Goal: Information Seeking & Learning: Learn about a topic

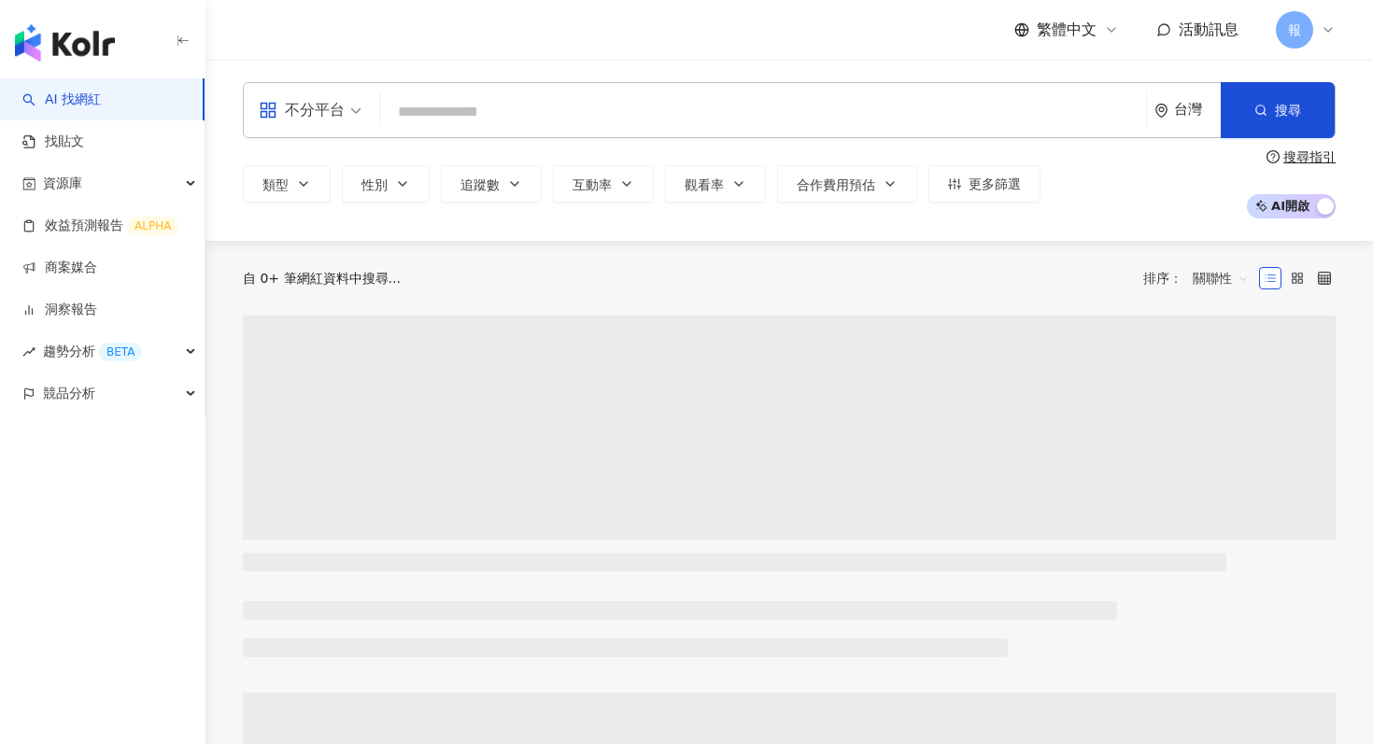
click at [342, 115] on div "不分平台" at bounding box center [302, 110] width 86 height 30
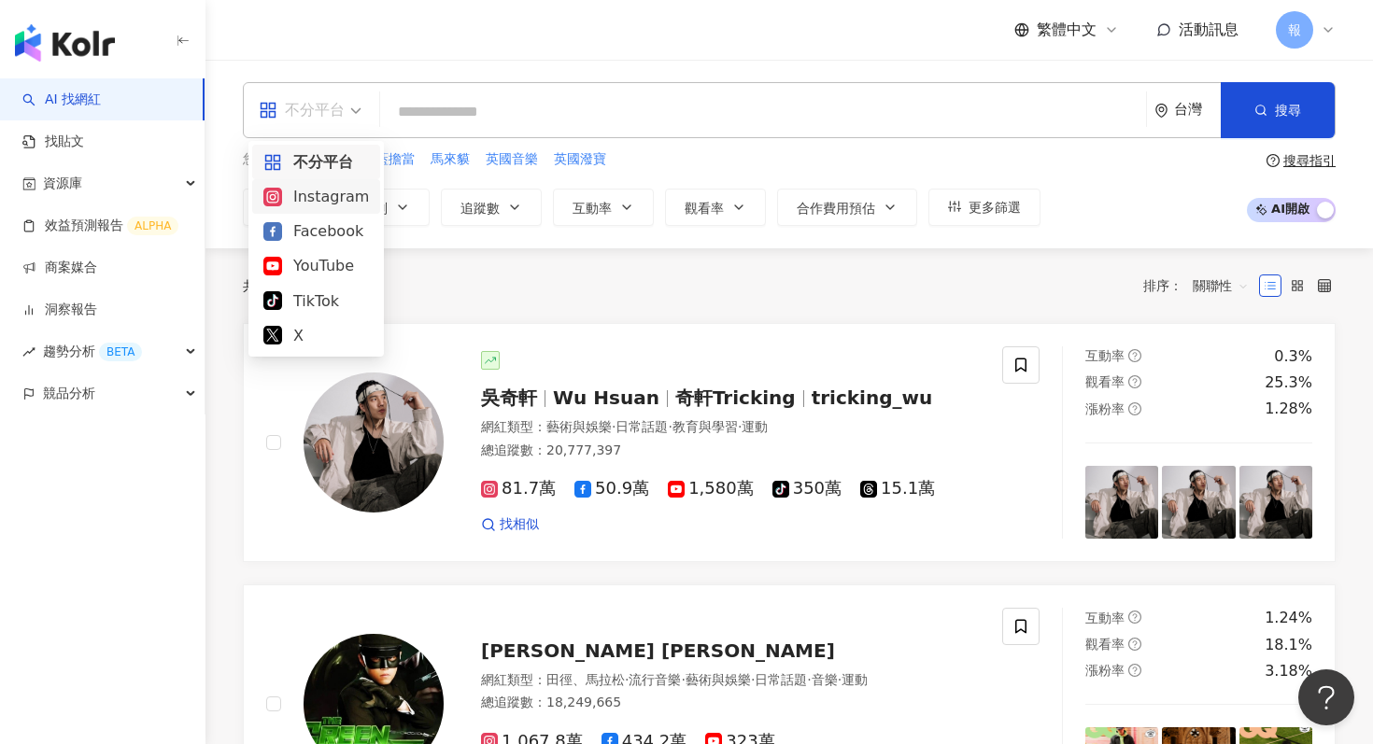
click at [343, 204] on div "Instagram" at bounding box center [316, 196] width 106 height 23
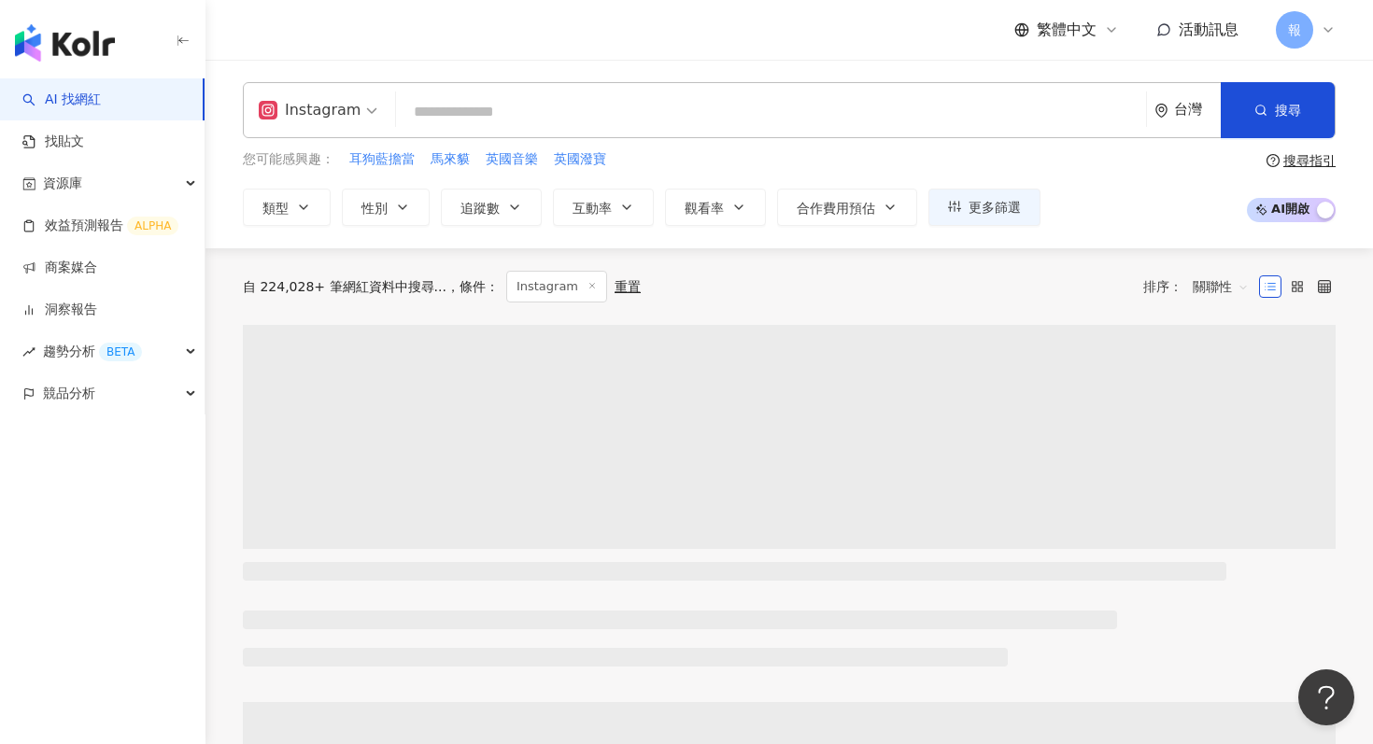
click at [484, 105] on input "search" at bounding box center [771, 111] width 735 height 35
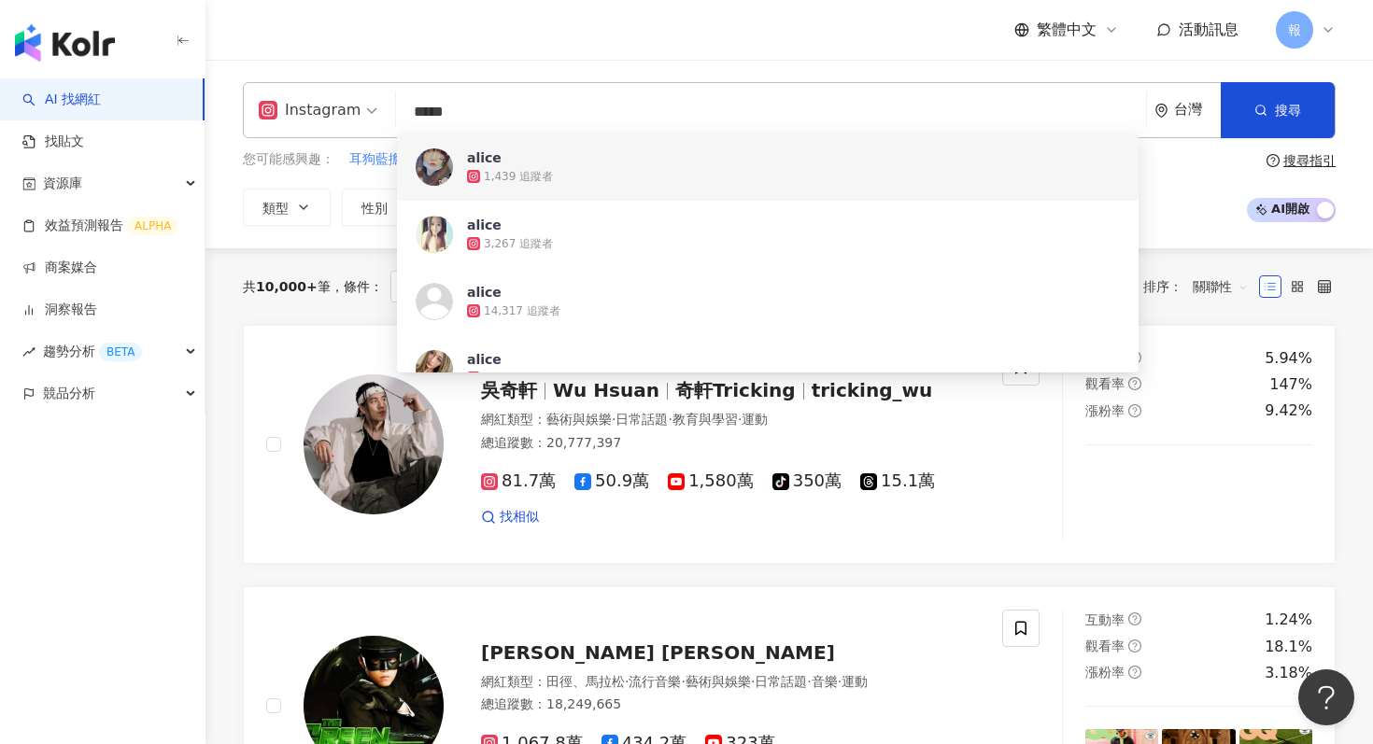
type input "*****"
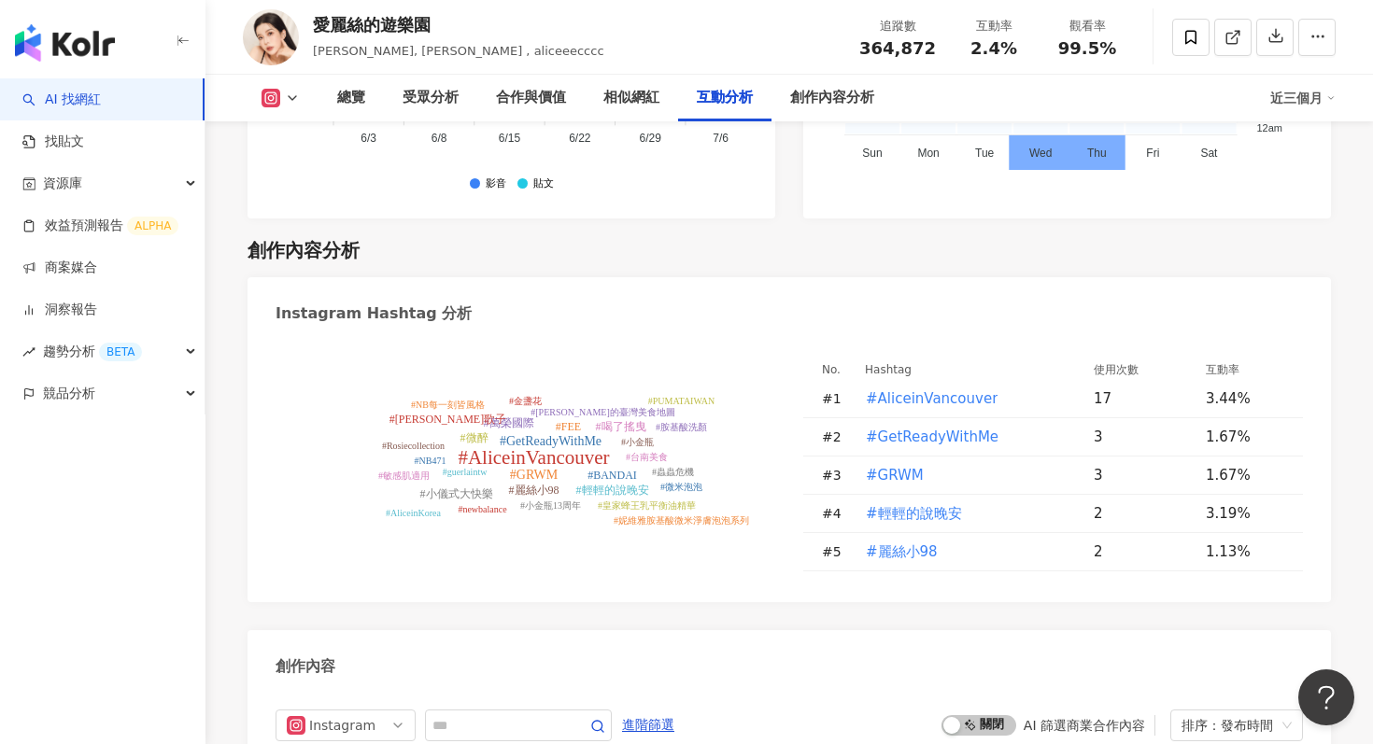
scroll to position [5846, 0]
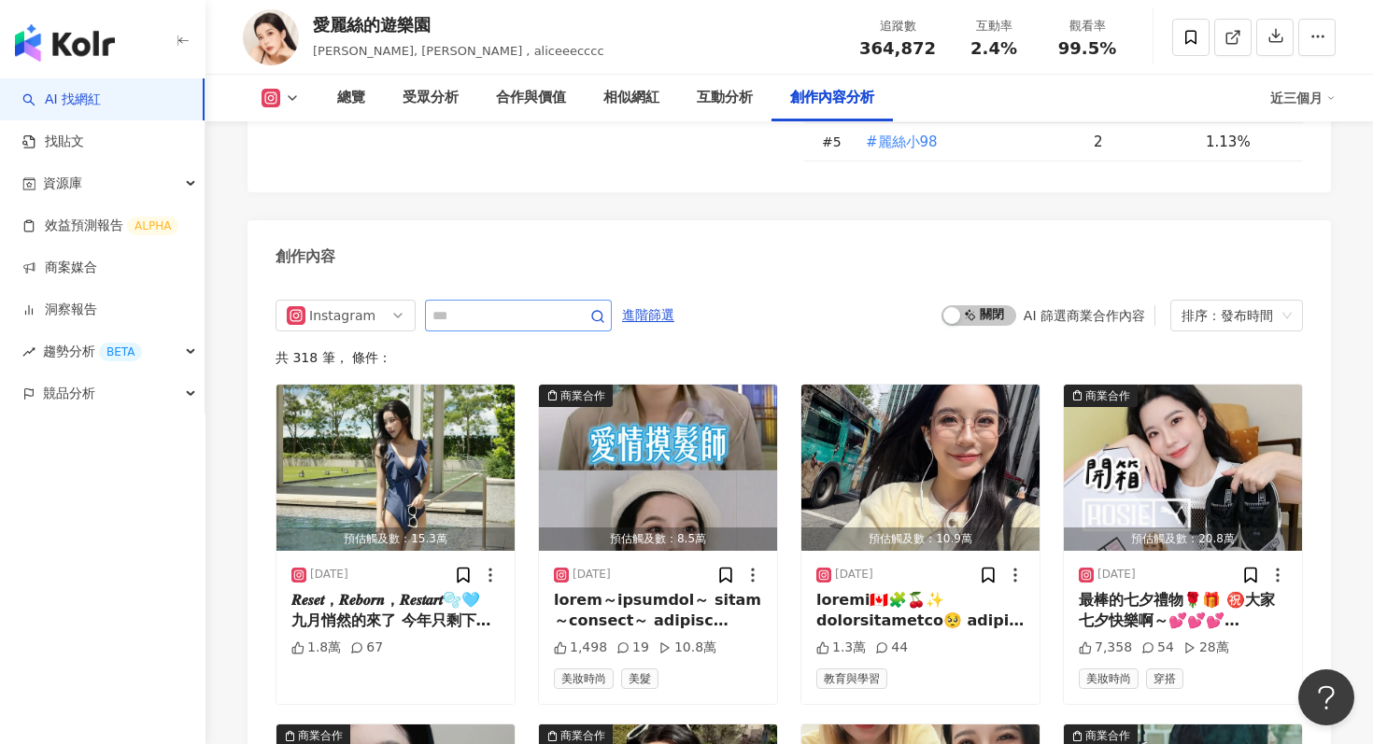
click at [509, 300] on span at bounding box center [518, 316] width 187 height 32
type input "*"
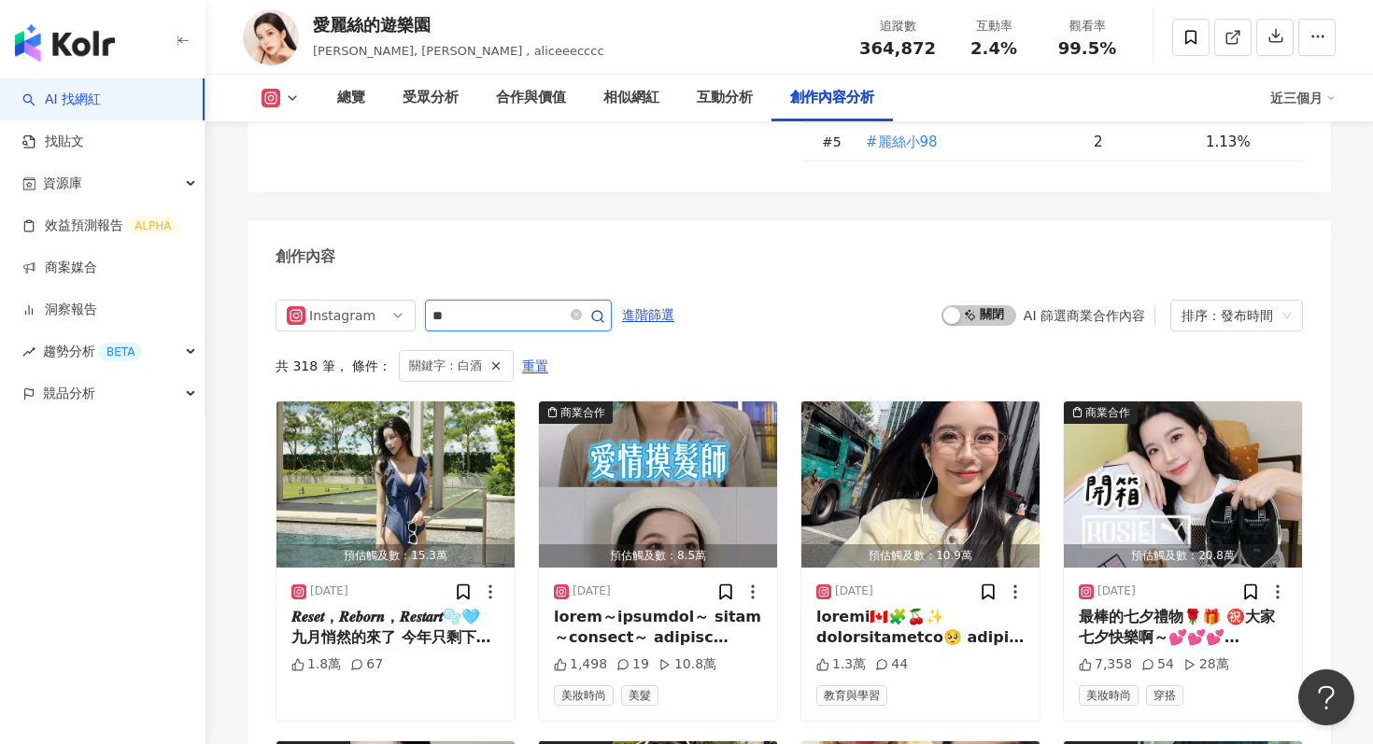
scroll to position [5840, 0]
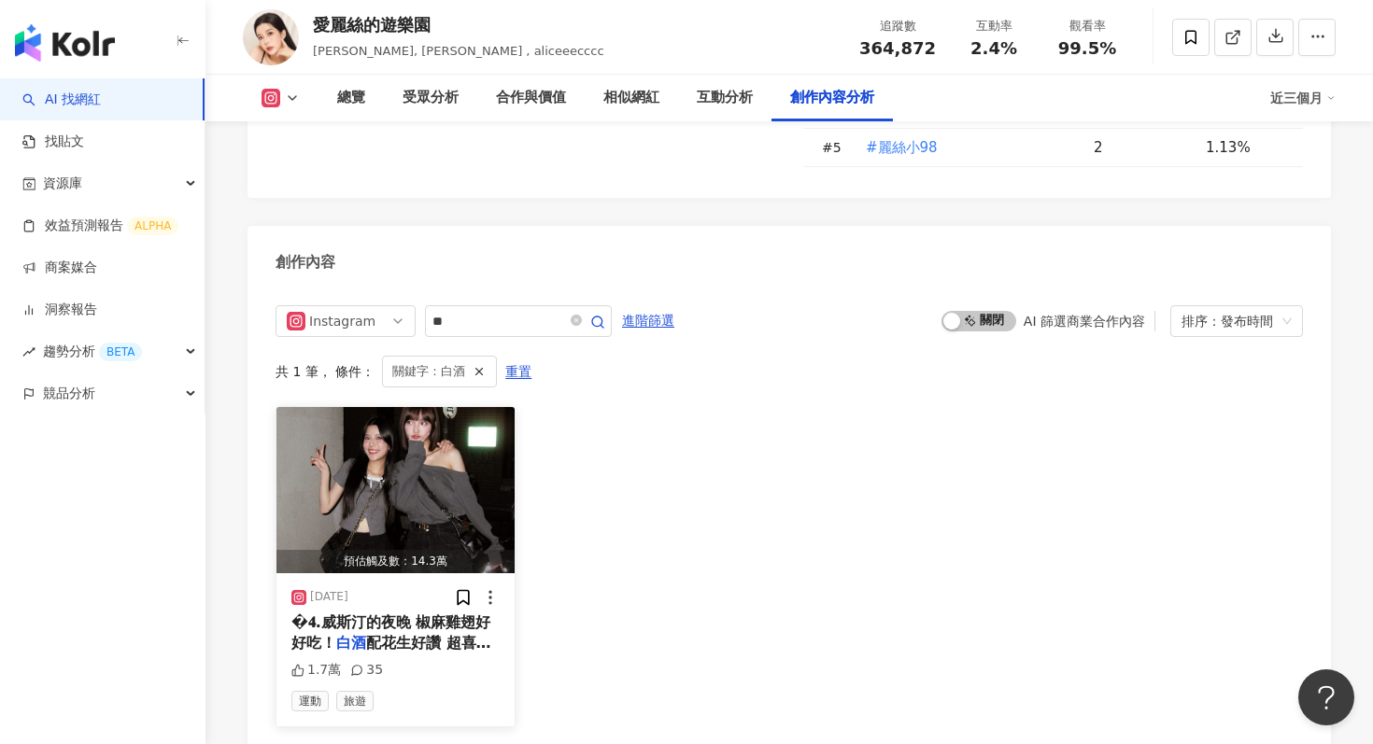
click at [466, 407] on img "button" at bounding box center [395, 490] width 238 height 166
click at [507, 310] on input "**" at bounding box center [497, 321] width 131 height 22
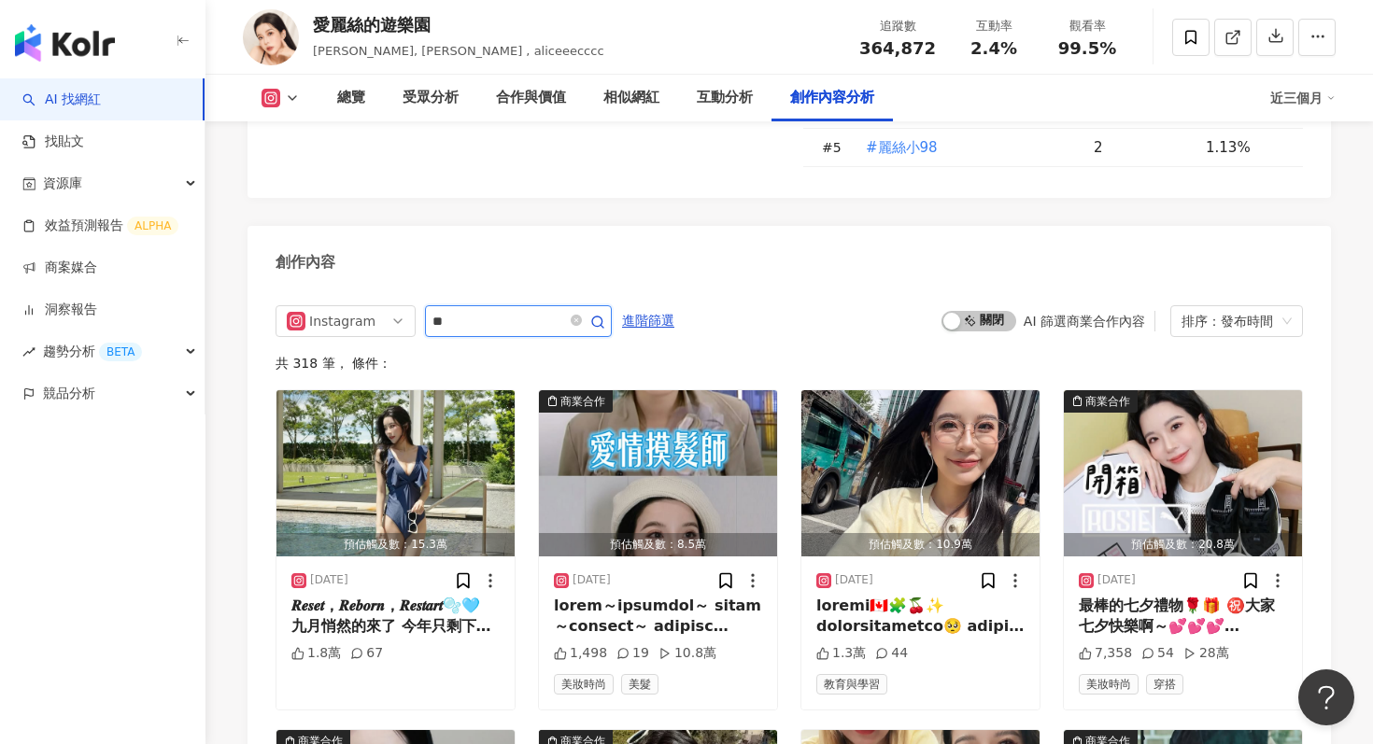
type input "*"
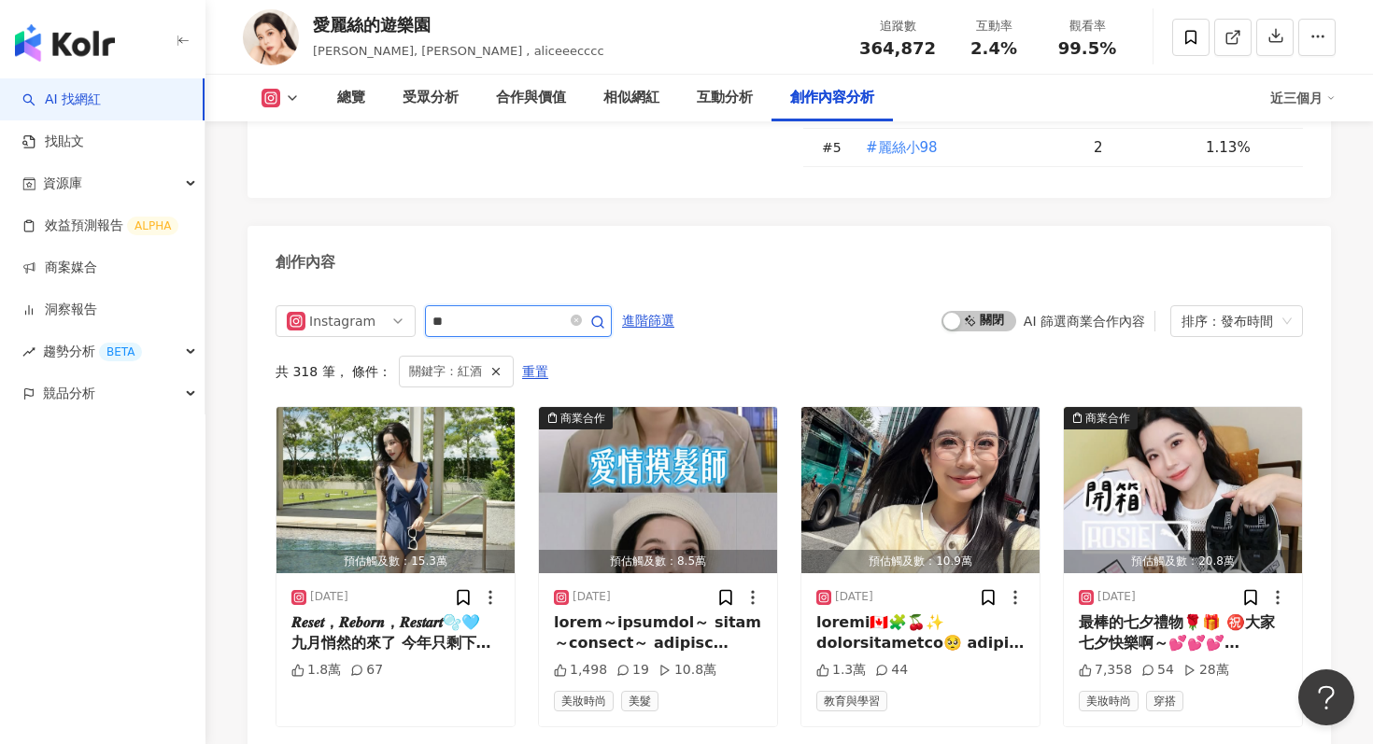
scroll to position [5762, 0]
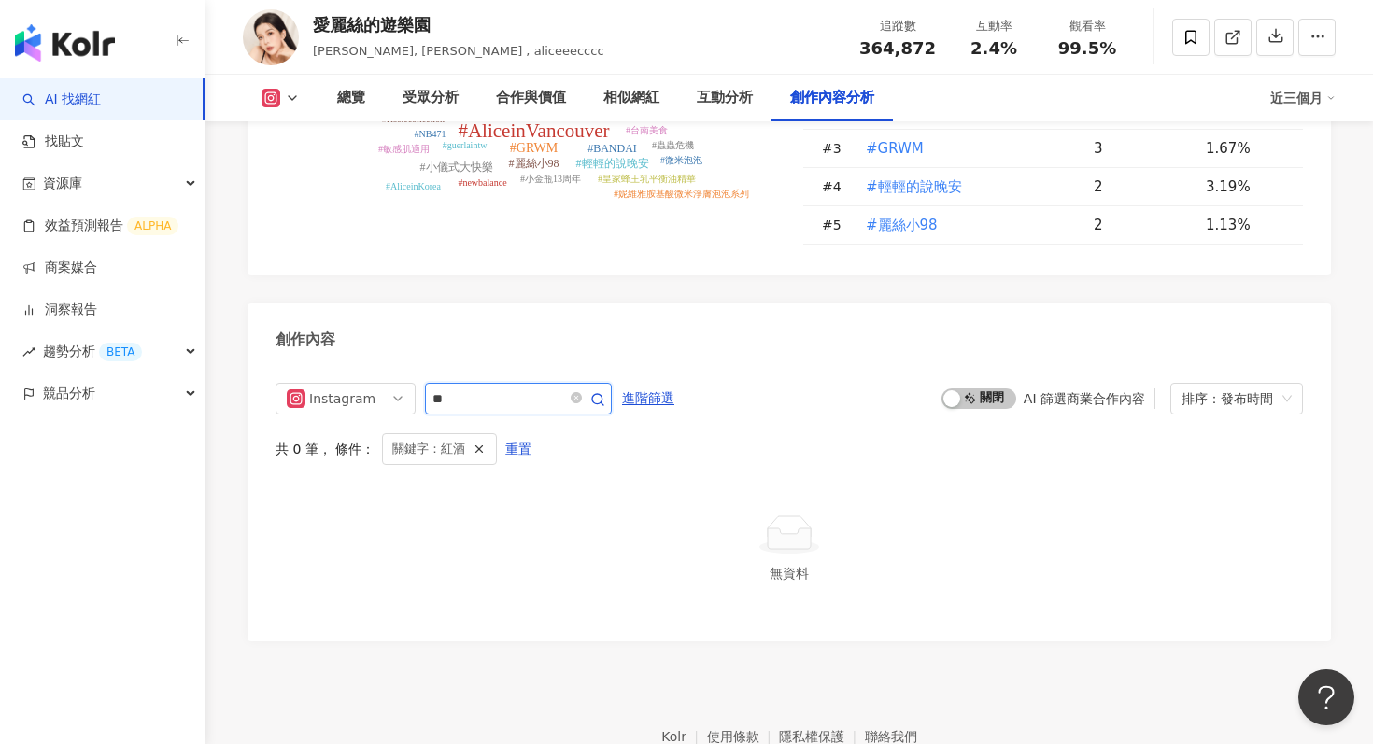
click at [495, 388] on input "**" at bounding box center [497, 399] width 131 height 22
click at [526, 388] on input "**" at bounding box center [497, 399] width 131 height 22
type input "*"
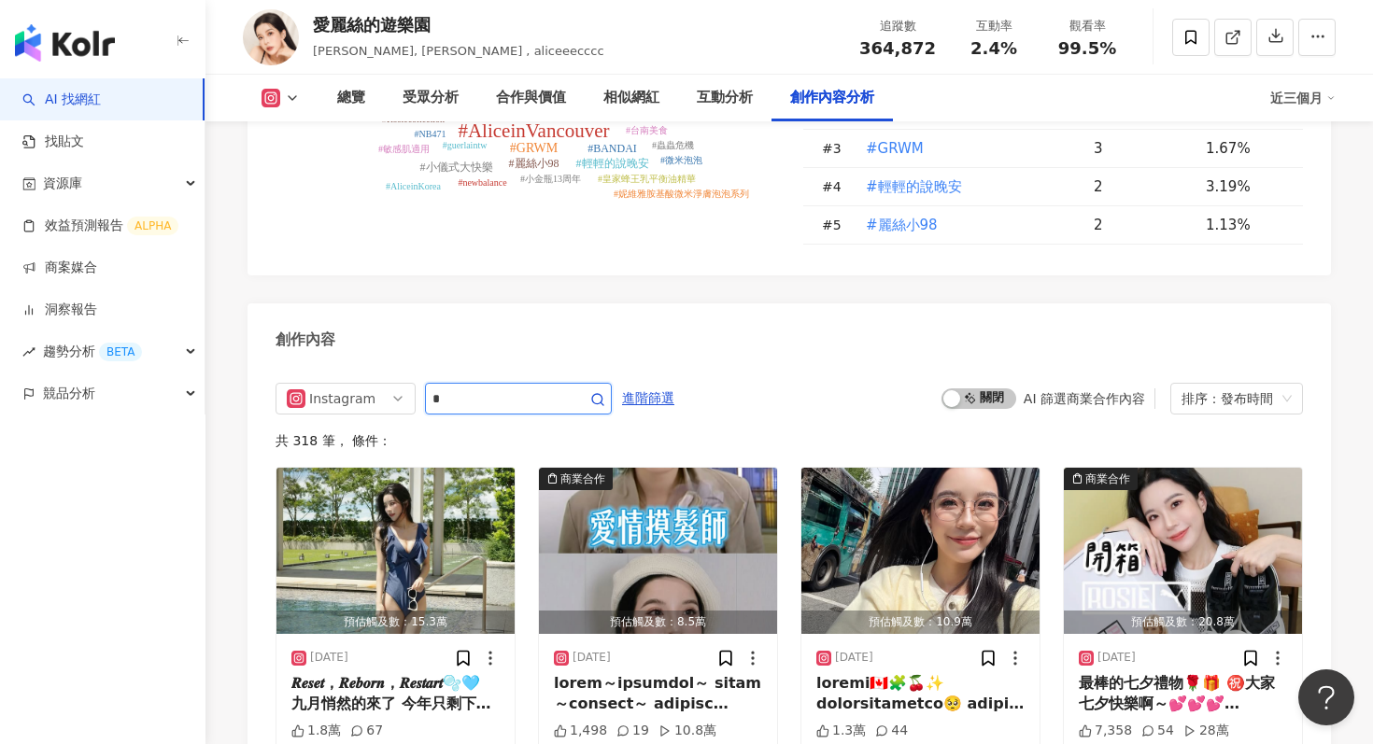
scroll to position [5840, 0]
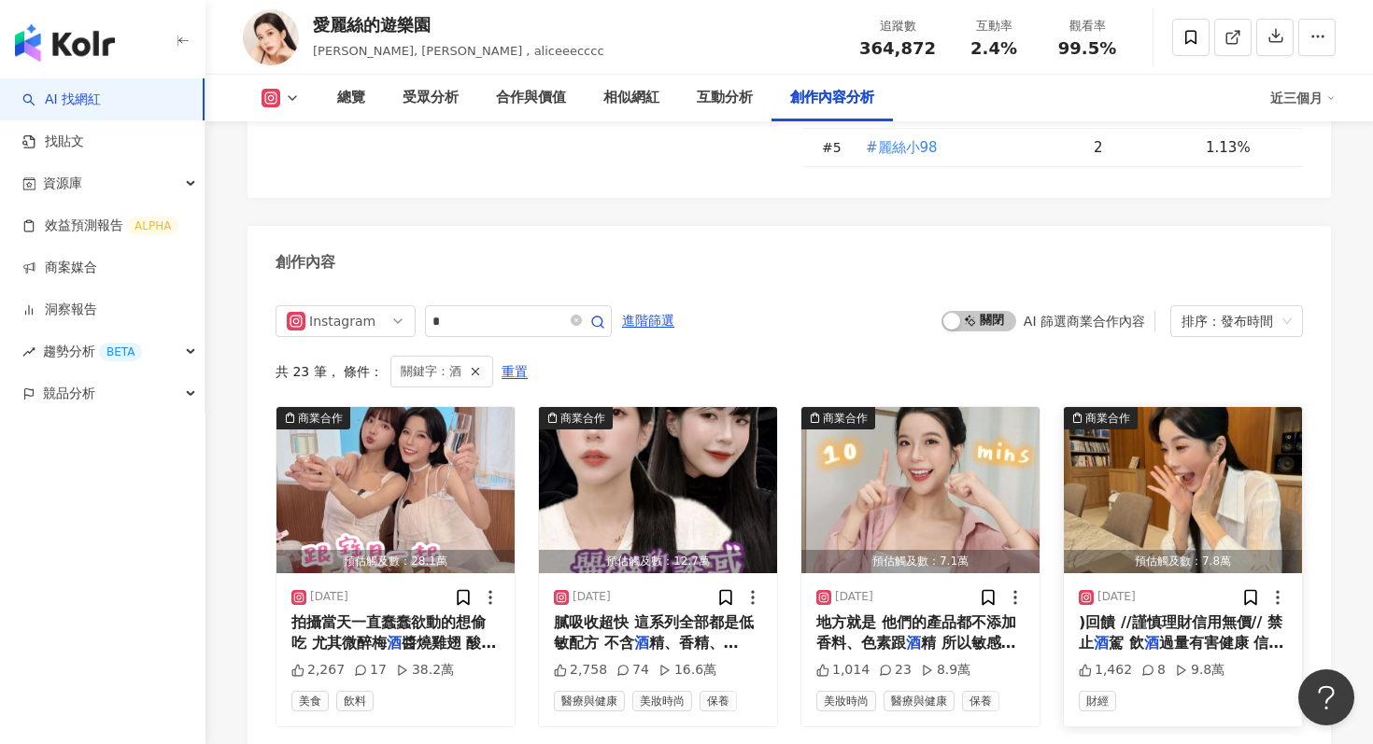
click at [1169, 407] on img "button" at bounding box center [1183, 490] width 238 height 166
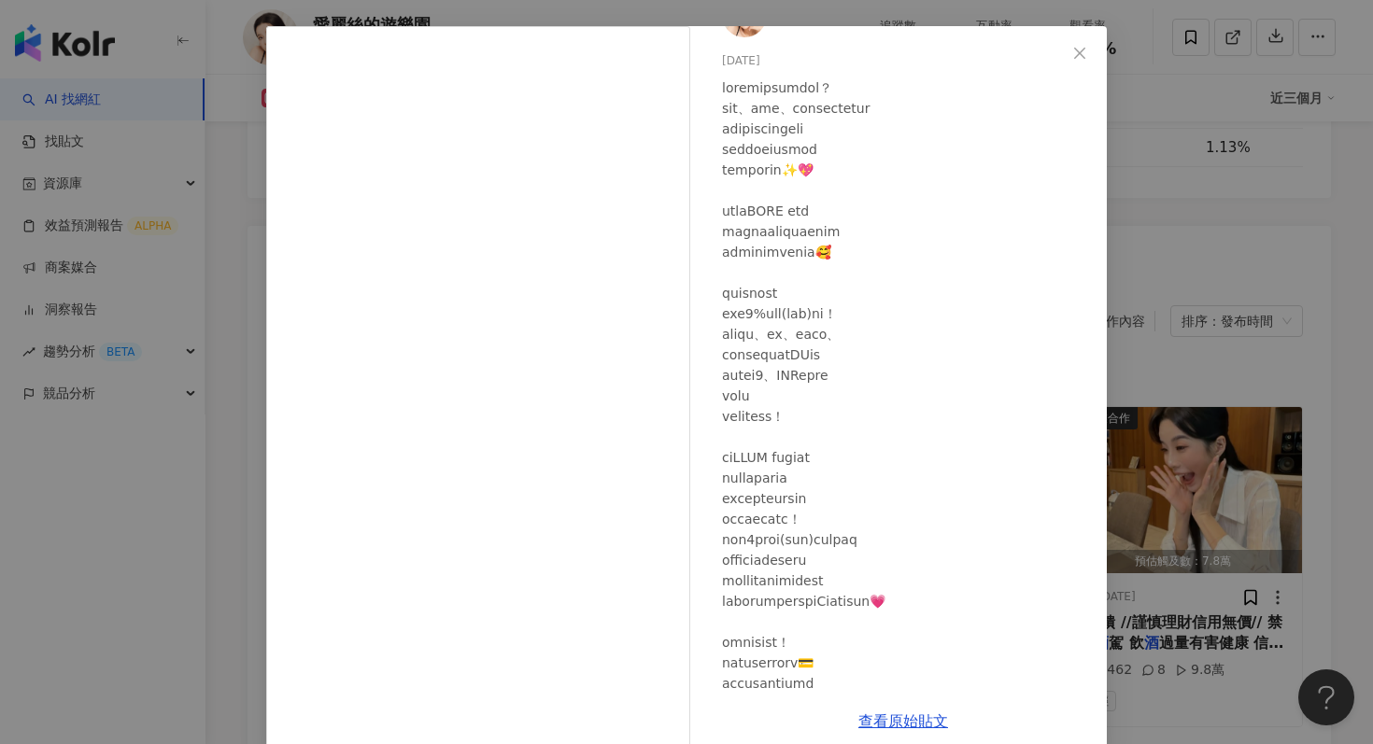
scroll to position [6, 0]
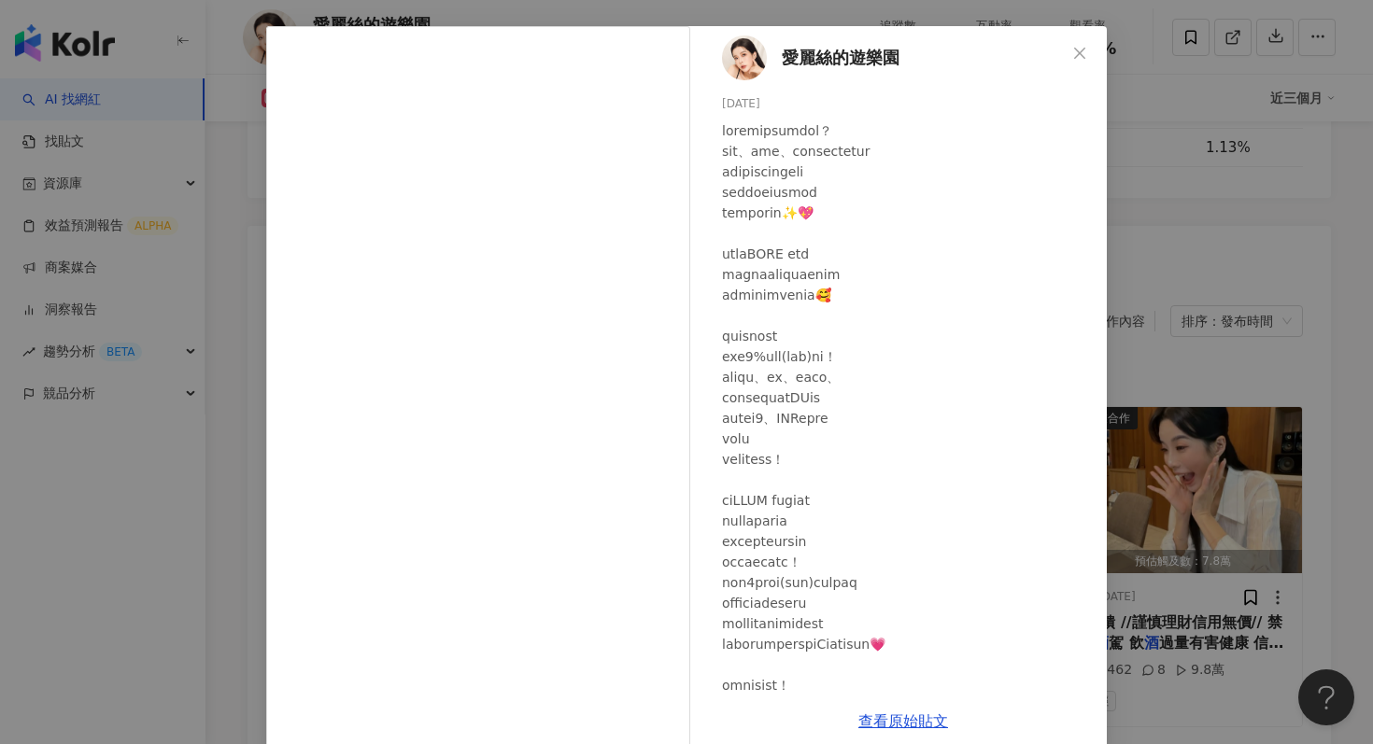
click at [1176, 242] on div "[PERSON_NAME]的遊樂園 [DATE] 1,462 8 9.8萬 查看原始貼文" at bounding box center [686, 372] width 1373 height 744
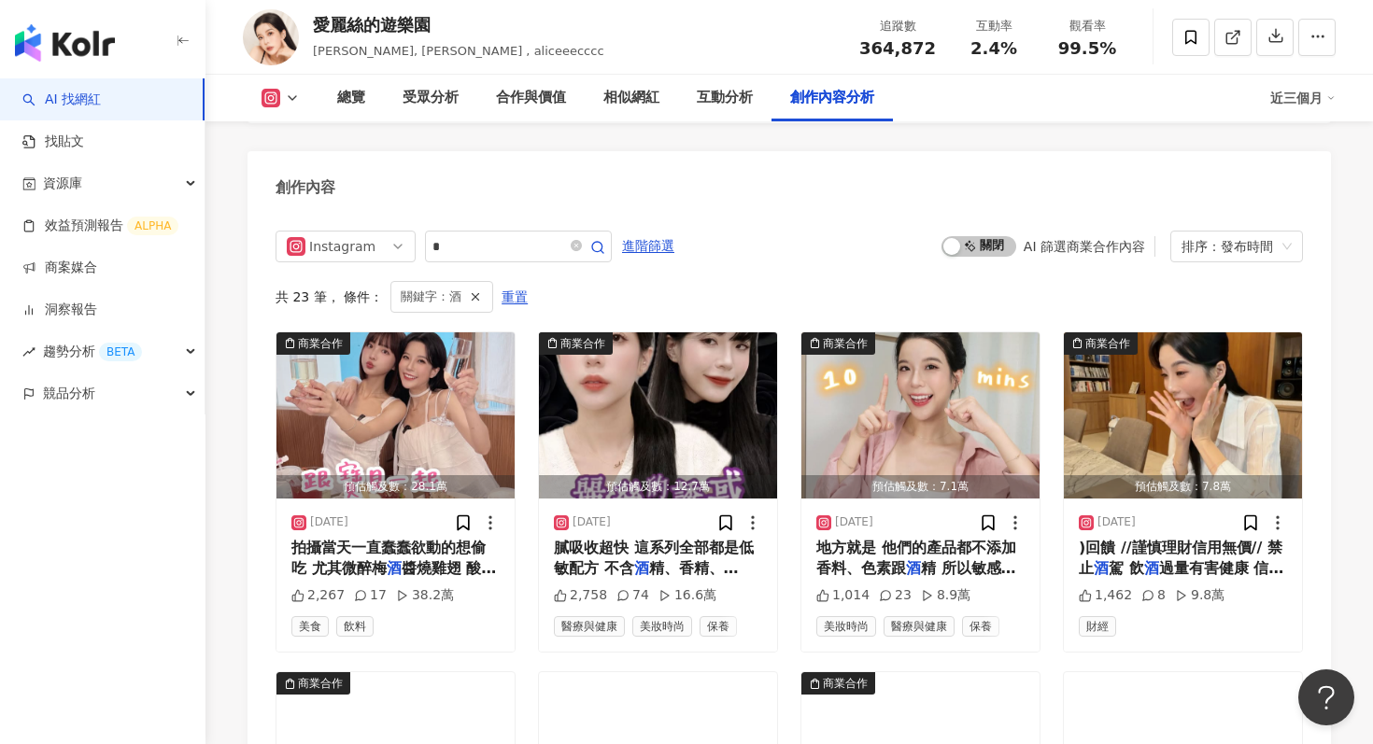
scroll to position [5924, 0]
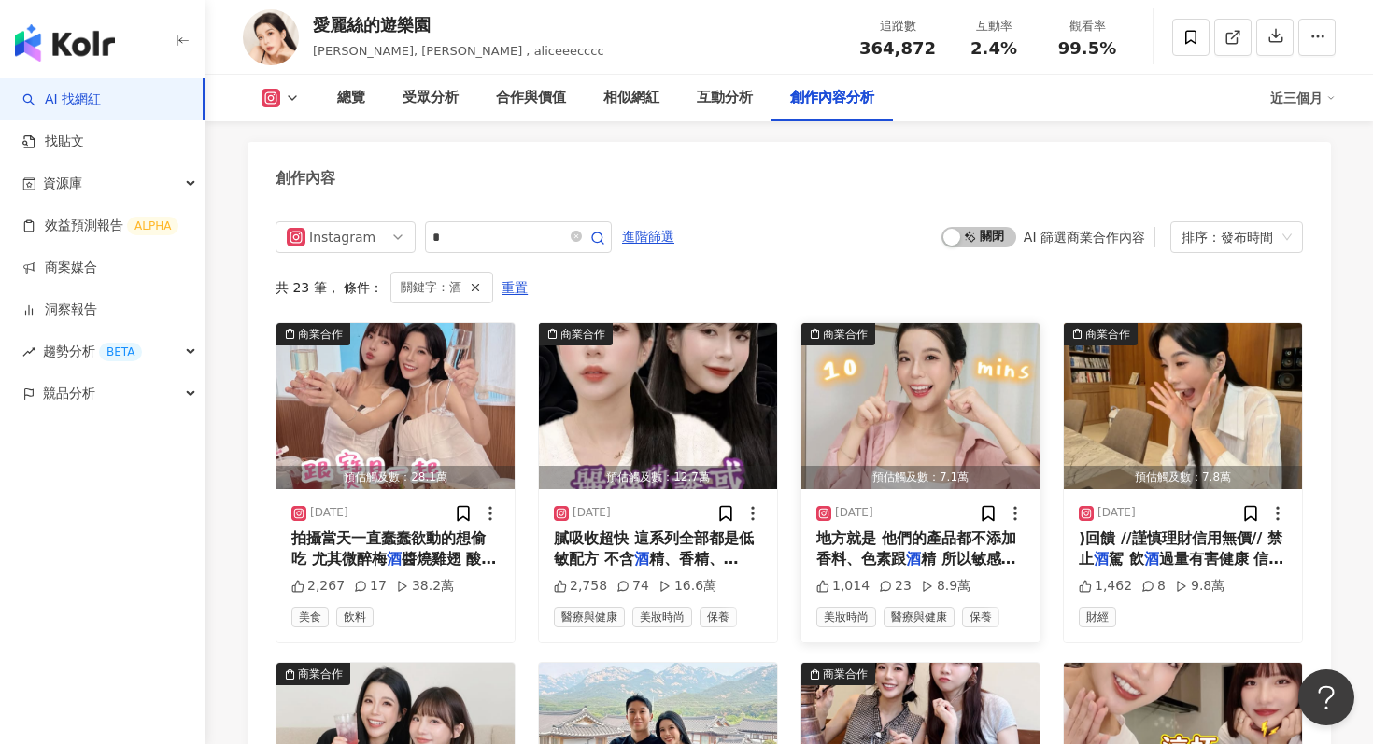
click at [1016, 323] on img "button" at bounding box center [920, 406] width 238 height 166
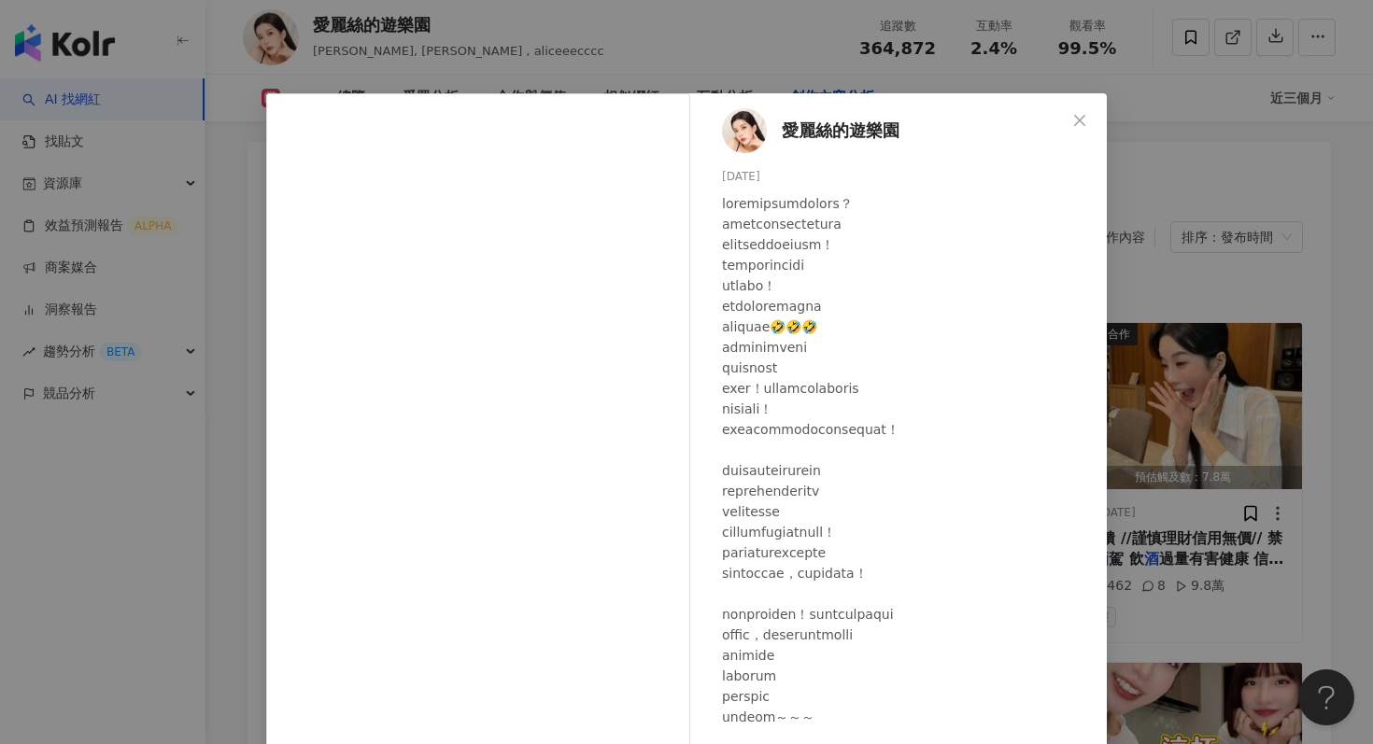
click at [1165, 204] on div "[PERSON_NAME]的遊樂園 [DATE] 1,014 23 8.9萬 查看原始貼文" at bounding box center [686, 372] width 1373 height 744
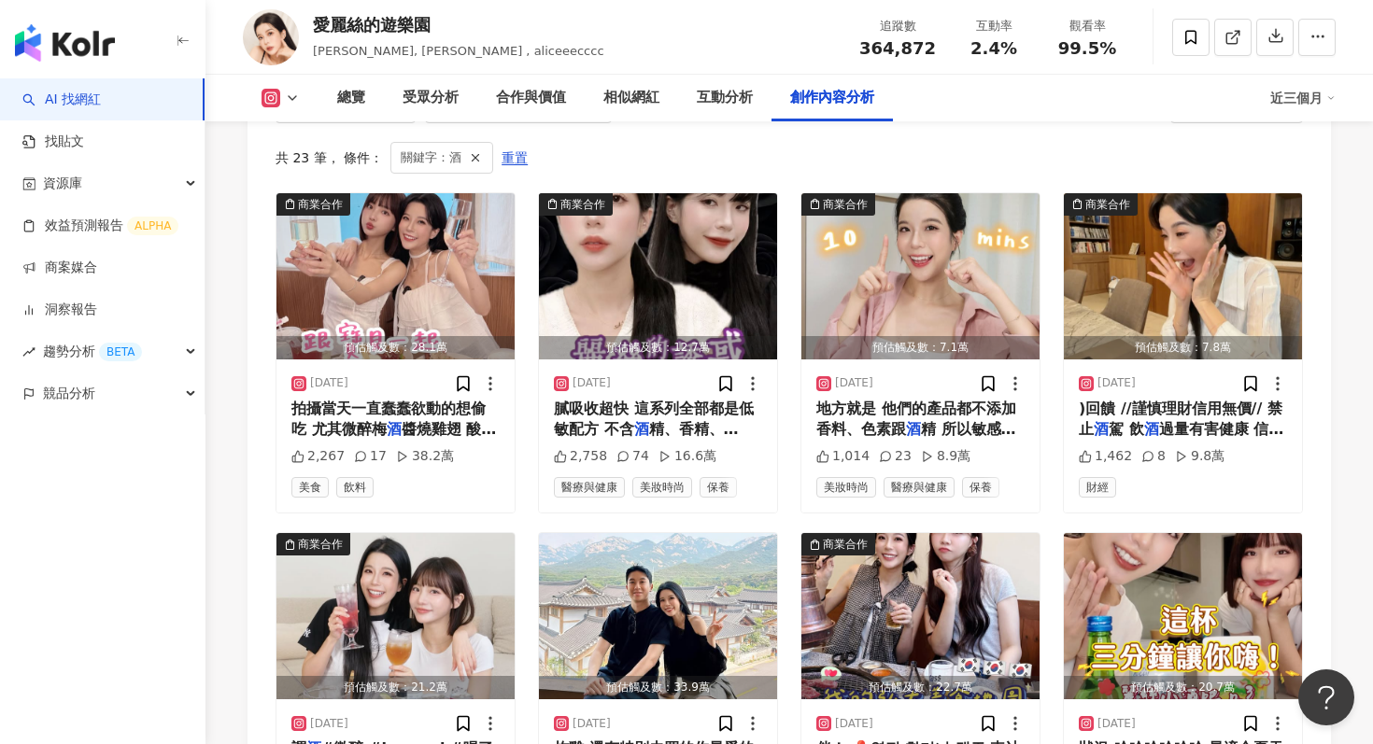
scroll to position [6070, 0]
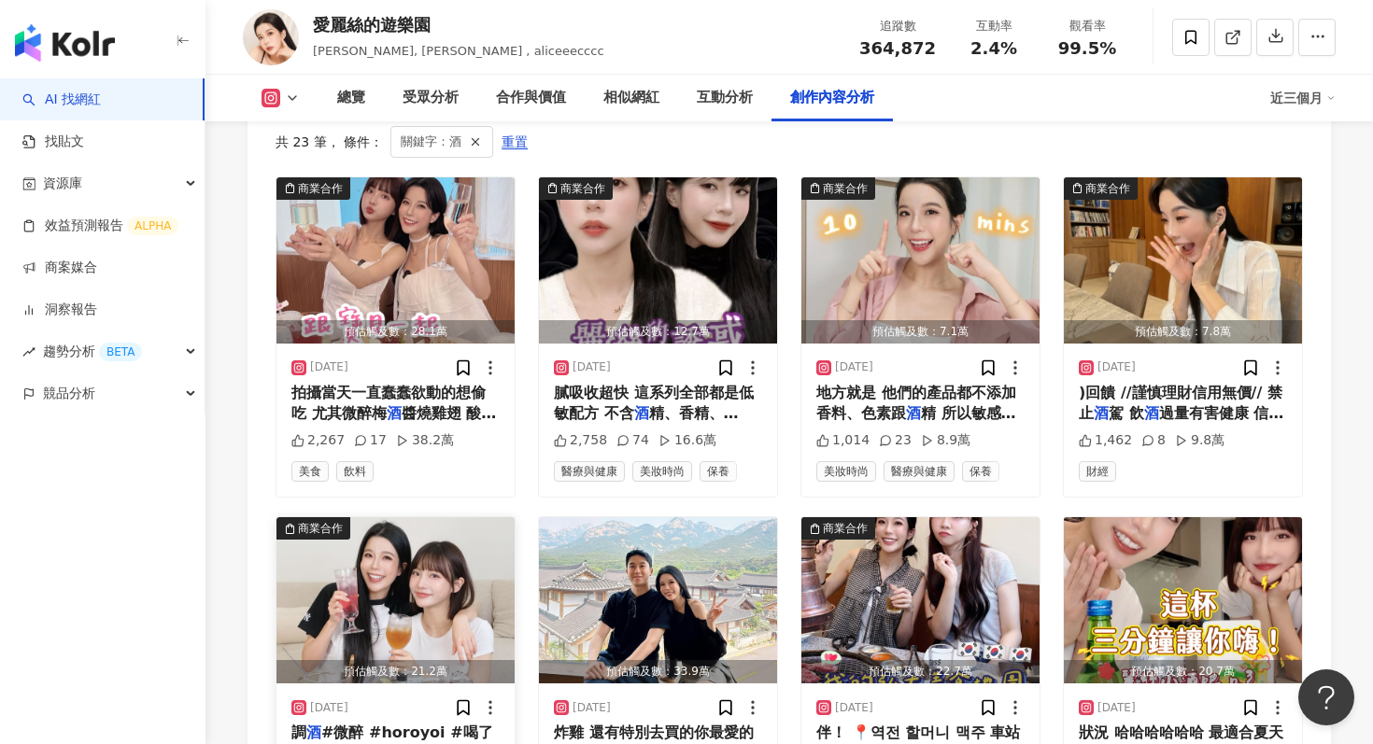
click at [382, 517] on img "button" at bounding box center [395, 600] width 238 height 166
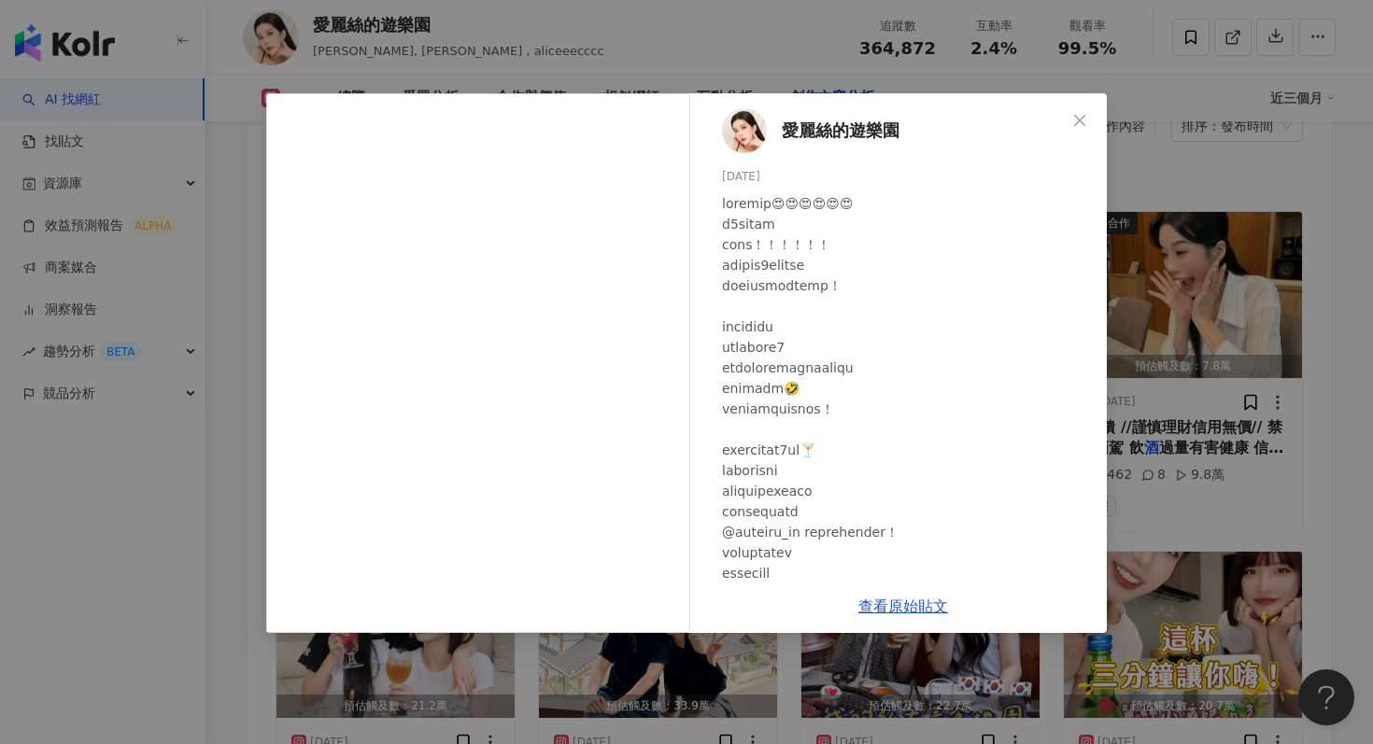
scroll to position [5923, 0]
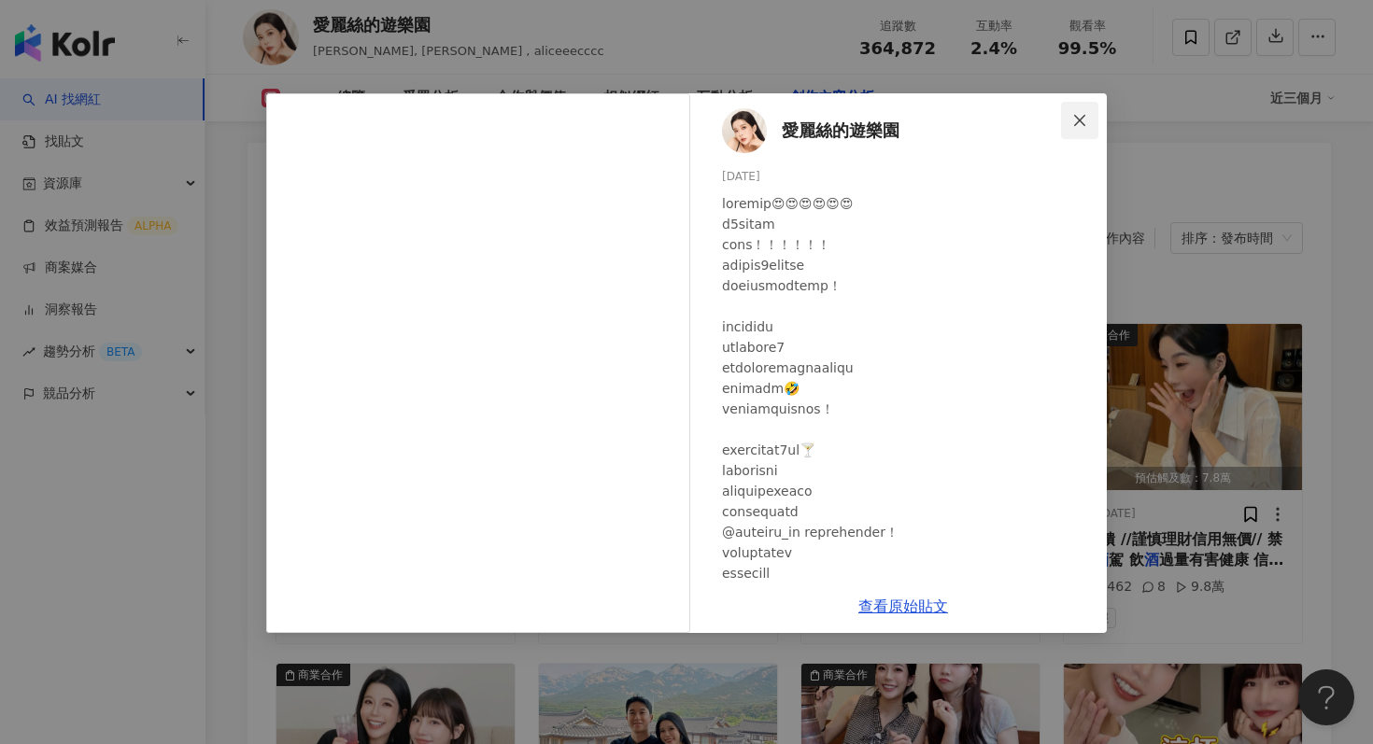
click at [1081, 121] on icon "close" at bounding box center [1079, 120] width 15 height 15
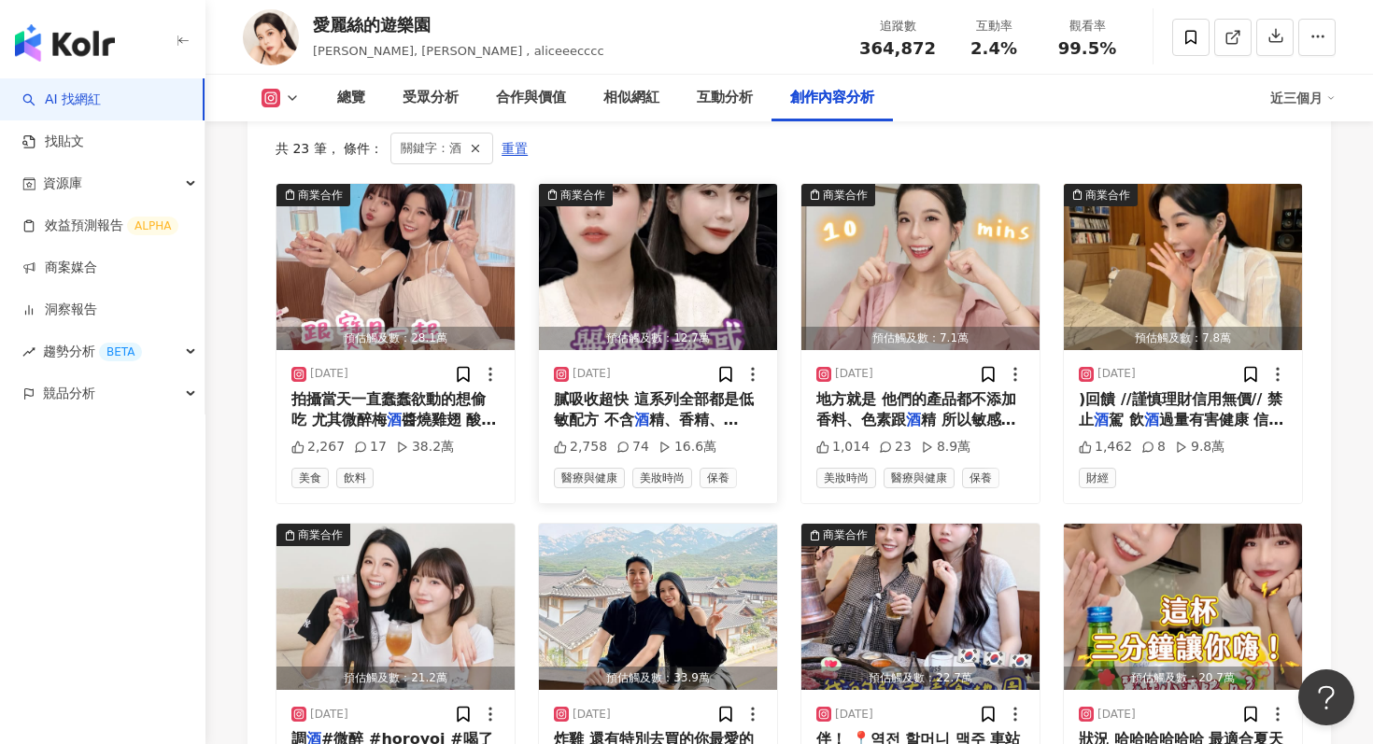
scroll to position [6097, 0]
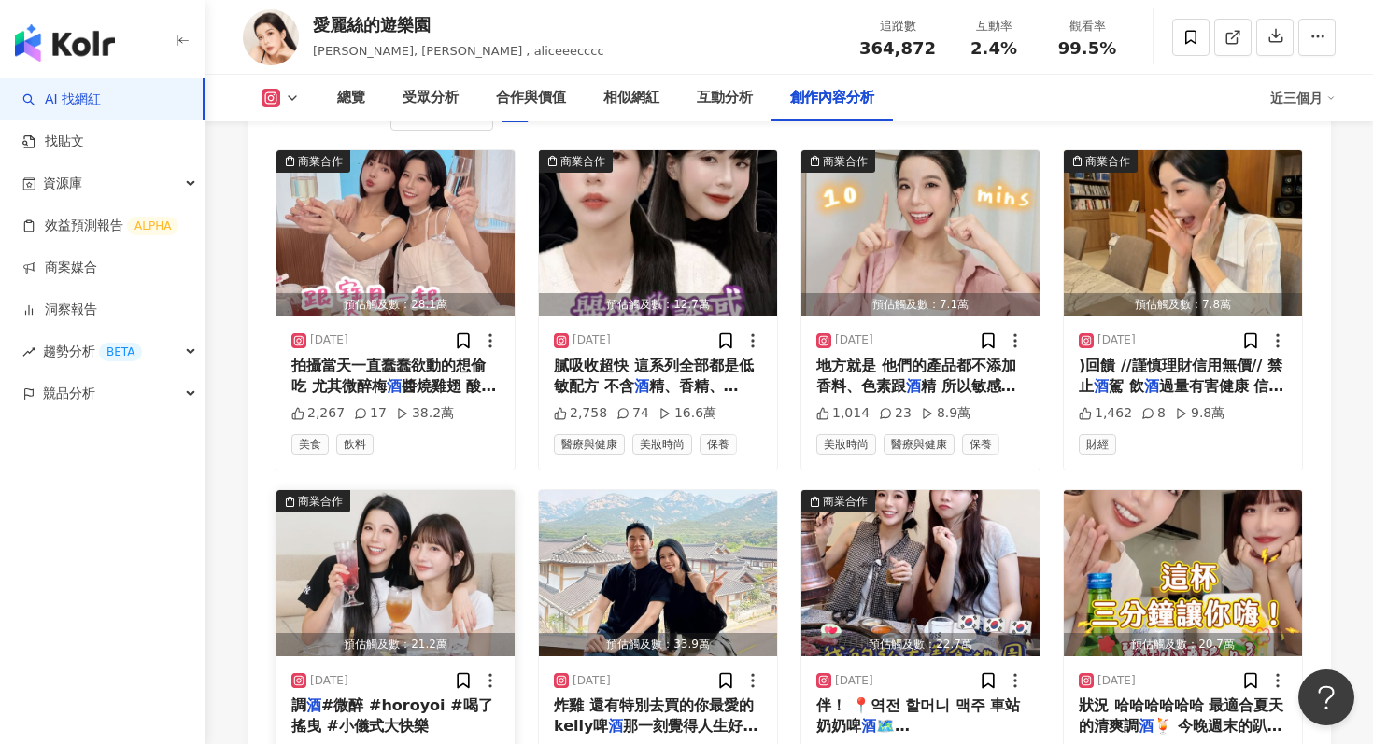
click at [474, 490] on img "button" at bounding box center [395, 573] width 238 height 166
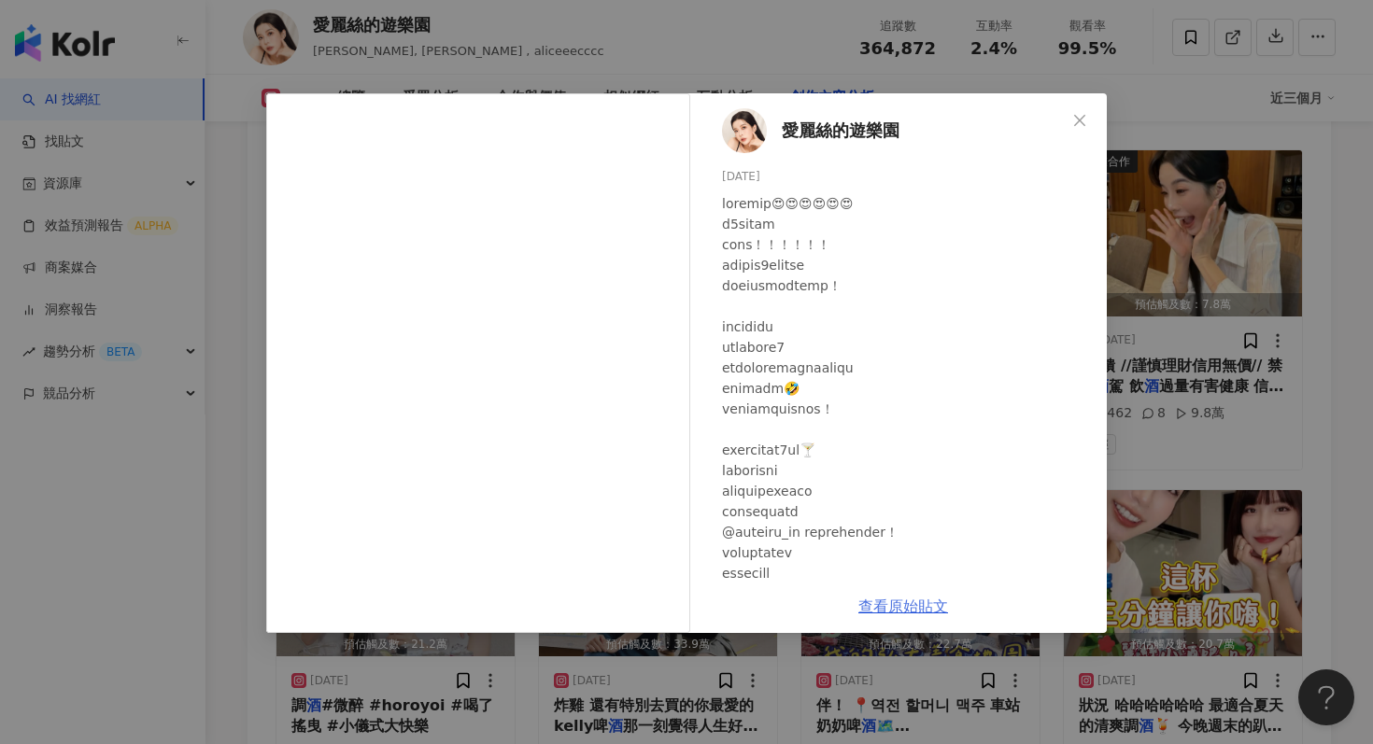
click at [868, 610] on link "查看原始貼文" at bounding box center [903, 607] width 90 height 18
click at [1194, 219] on div "[PERSON_NAME]的遊樂園 [DATE] 5,400 85 28.6萬 查看原始貼文" at bounding box center [686, 372] width 1373 height 744
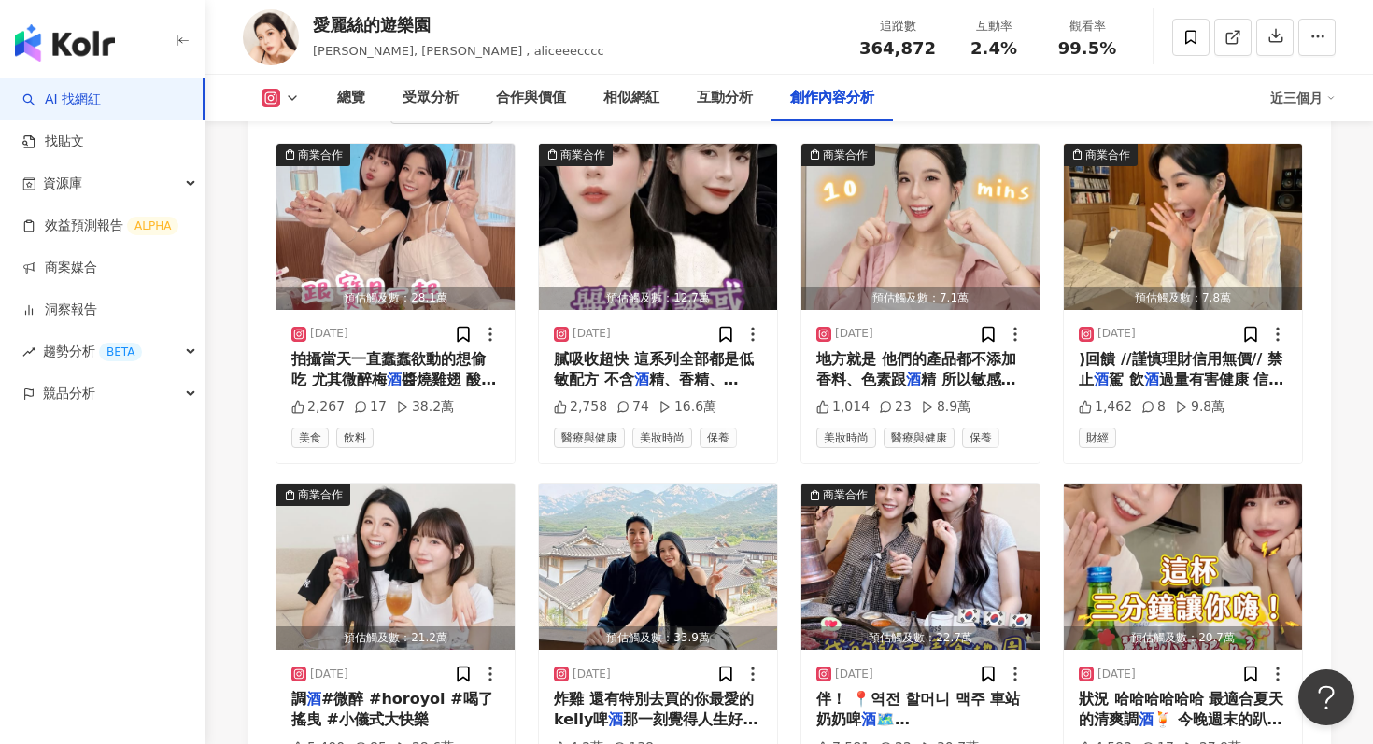
scroll to position [5705, 0]
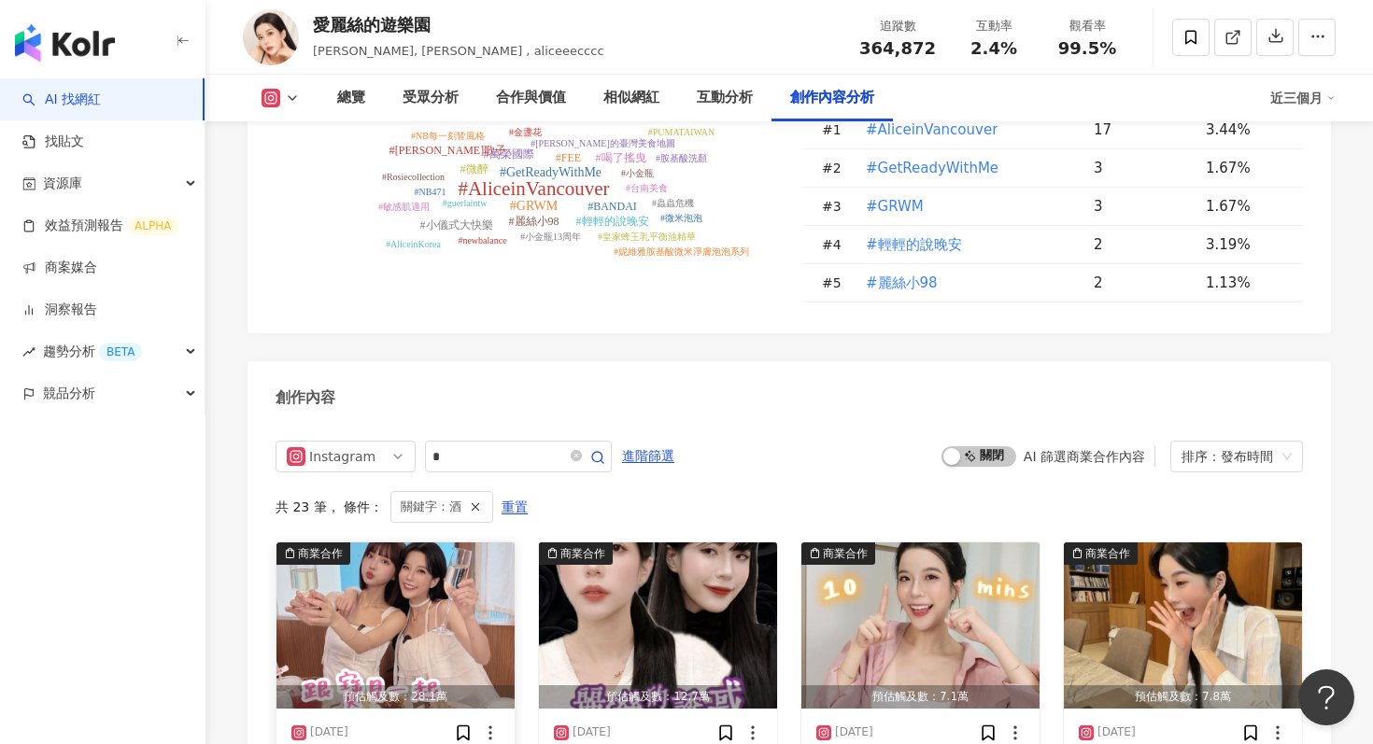
click at [430, 543] on img "button" at bounding box center [395, 626] width 238 height 166
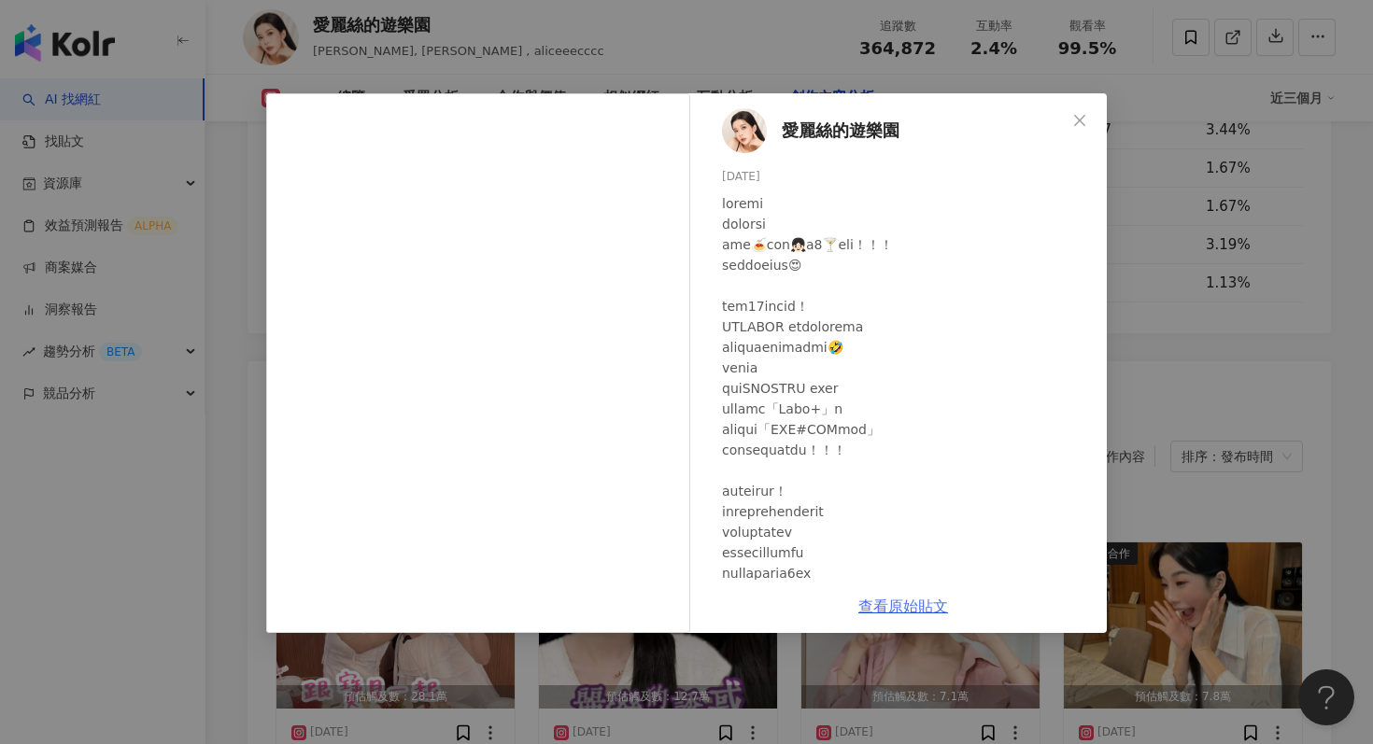
click at [868, 603] on link "查看原始貼文" at bounding box center [903, 607] width 90 height 18
click at [1147, 227] on div "[PERSON_NAME]的遊樂園 [DATE] 2,267 17 38.2萬 查看原始貼文" at bounding box center [686, 372] width 1373 height 744
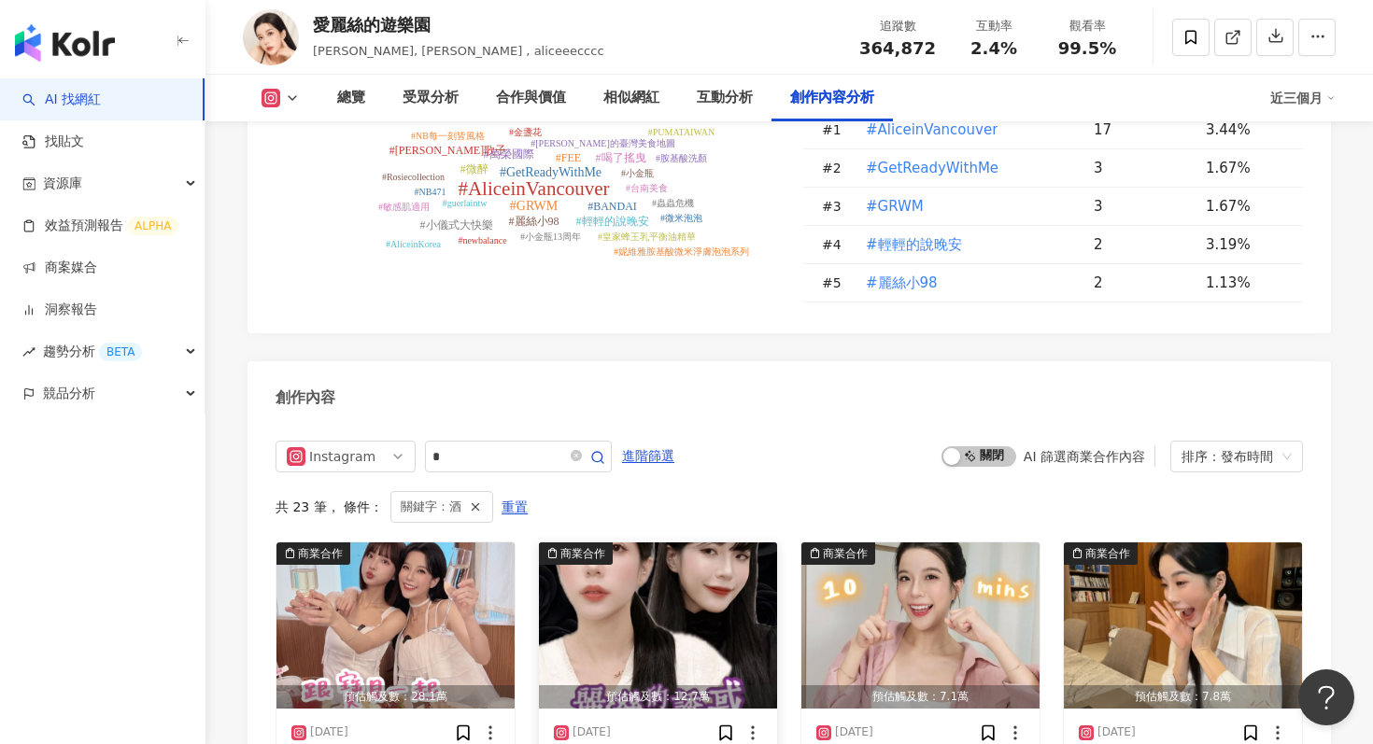
click at [705, 543] on img "button" at bounding box center [658, 626] width 238 height 166
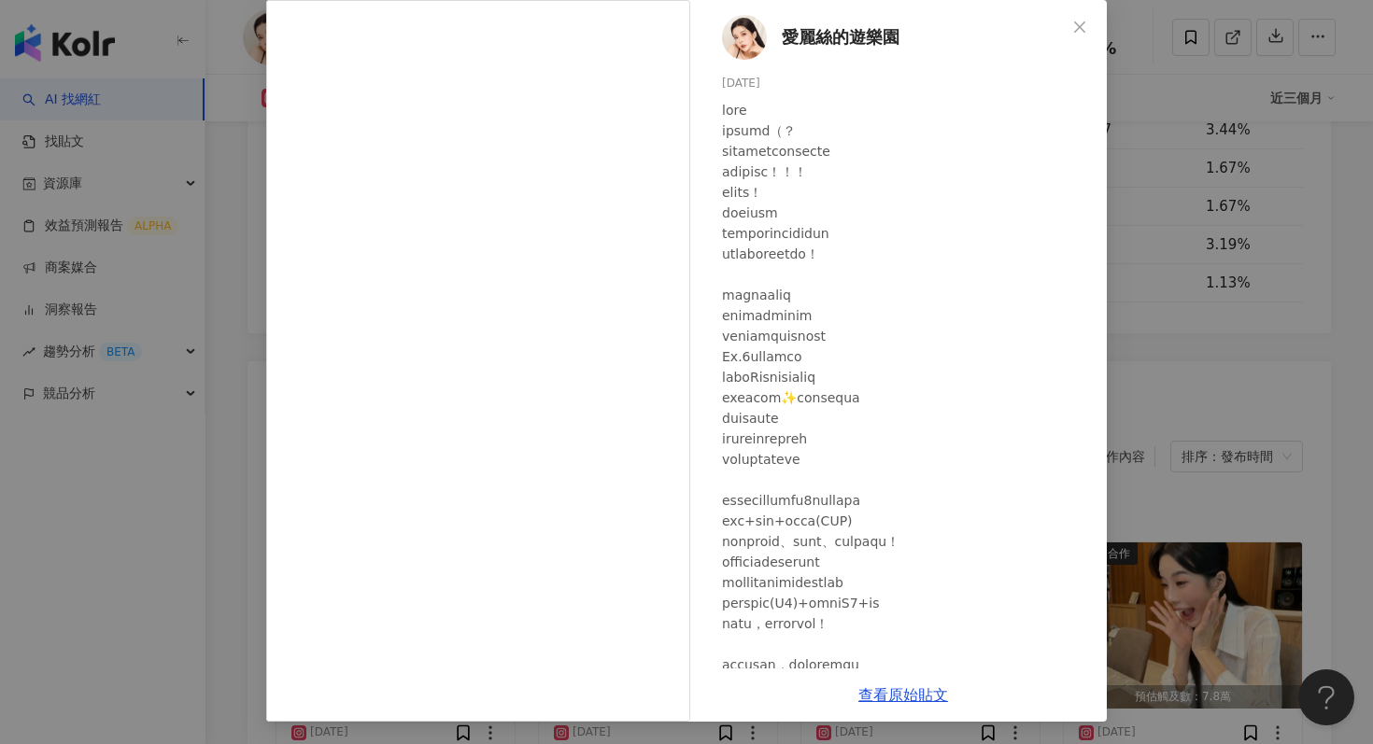
scroll to position [415, 0]
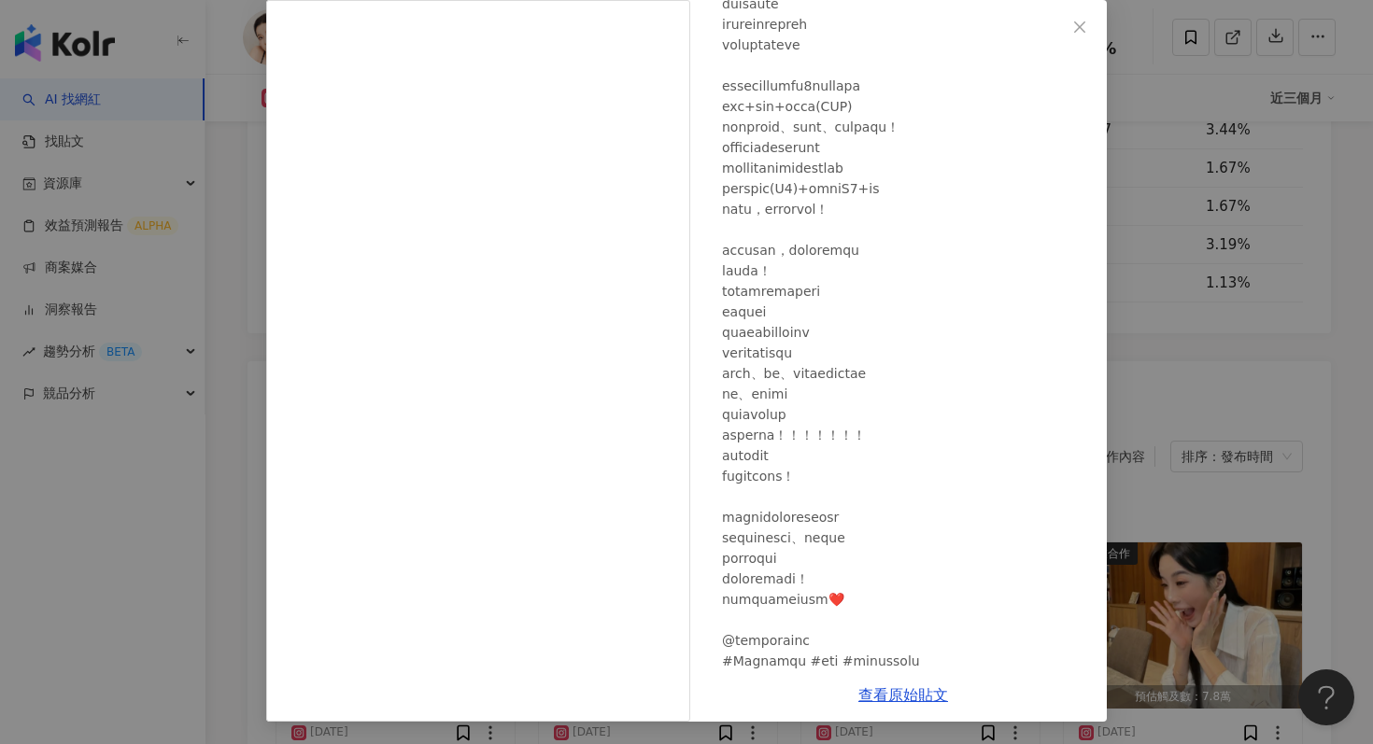
click at [1184, 276] on div "[PERSON_NAME]的遊樂園 [DATE] 2,758 74 16.6萬 查看原始貼文" at bounding box center [686, 372] width 1373 height 744
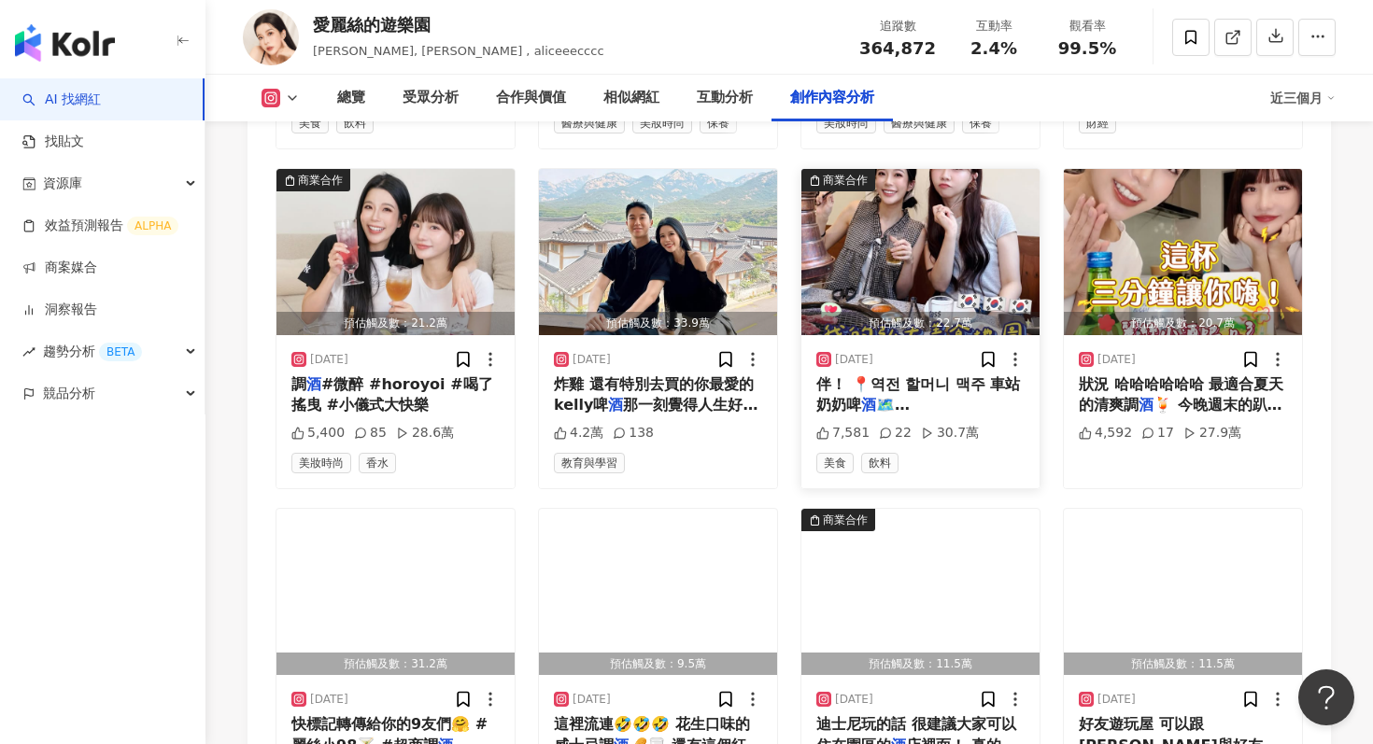
scroll to position [6421, 0]
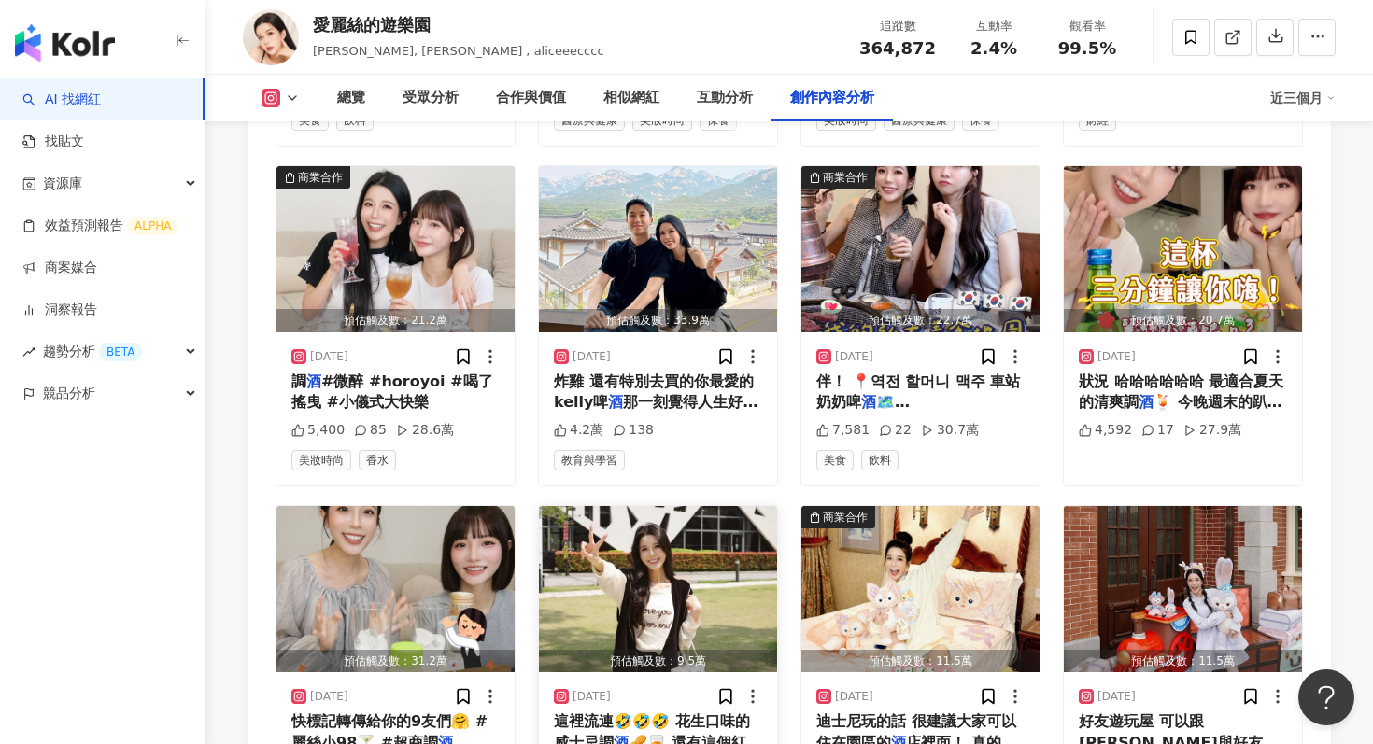
click at [700, 506] on img "button" at bounding box center [658, 589] width 238 height 166
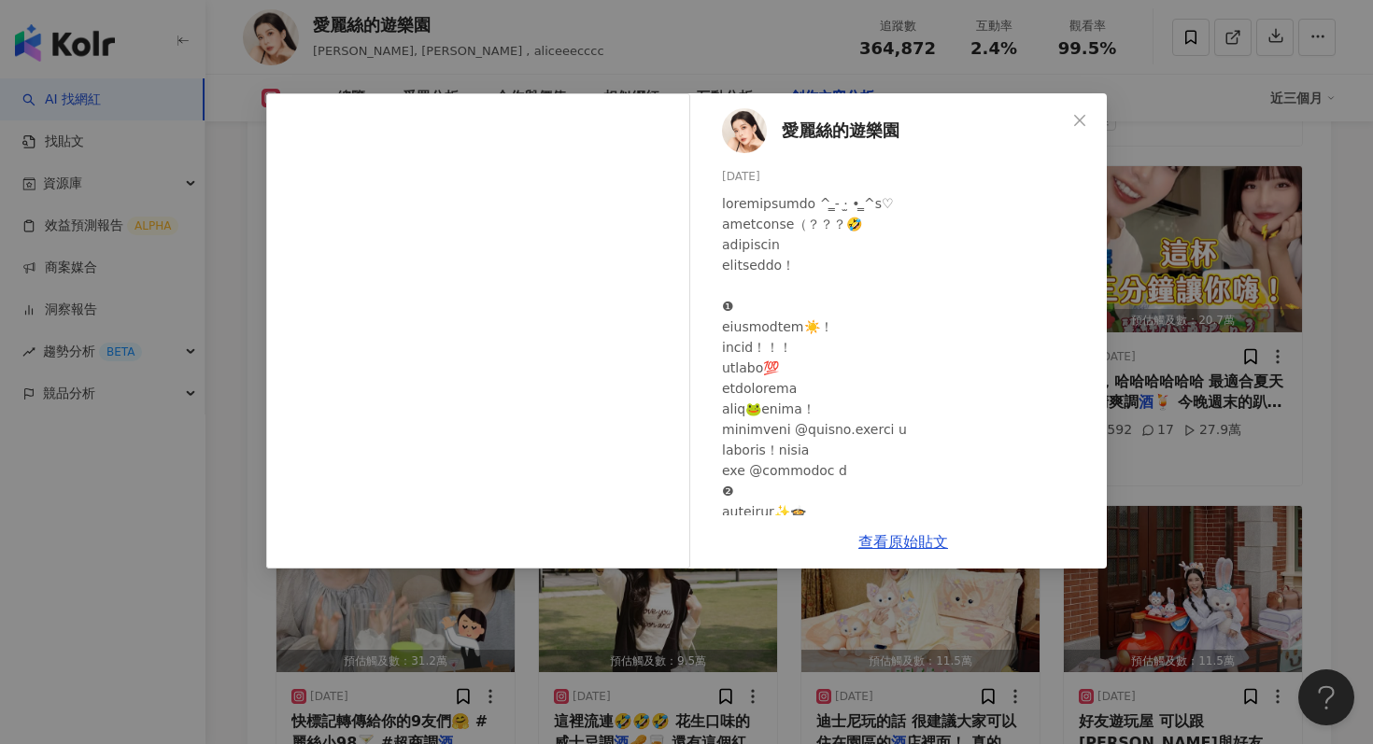
click at [1201, 319] on div "[PERSON_NAME]的遊樂園 [DATE] 1.1萬 20 查看原始貼文" at bounding box center [686, 372] width 1373 height 744
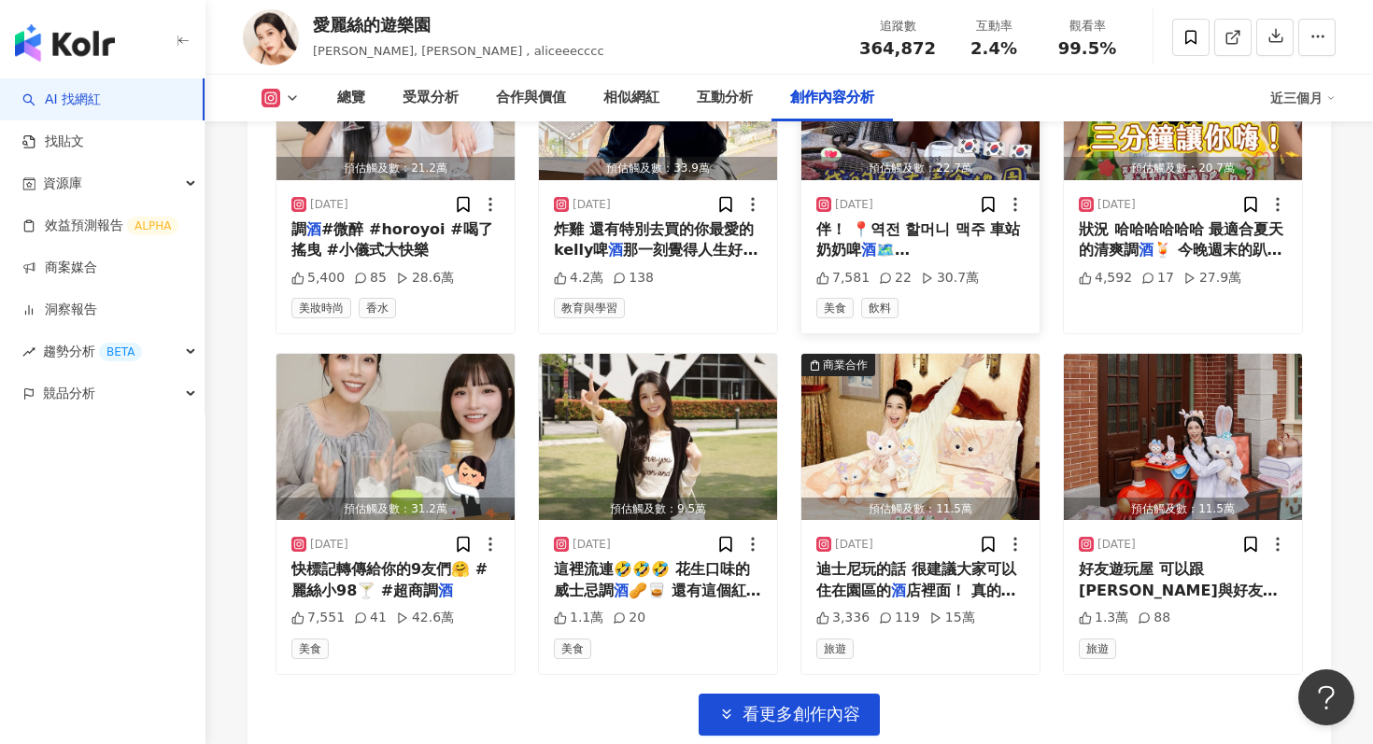
scroll to position [6590, 0]
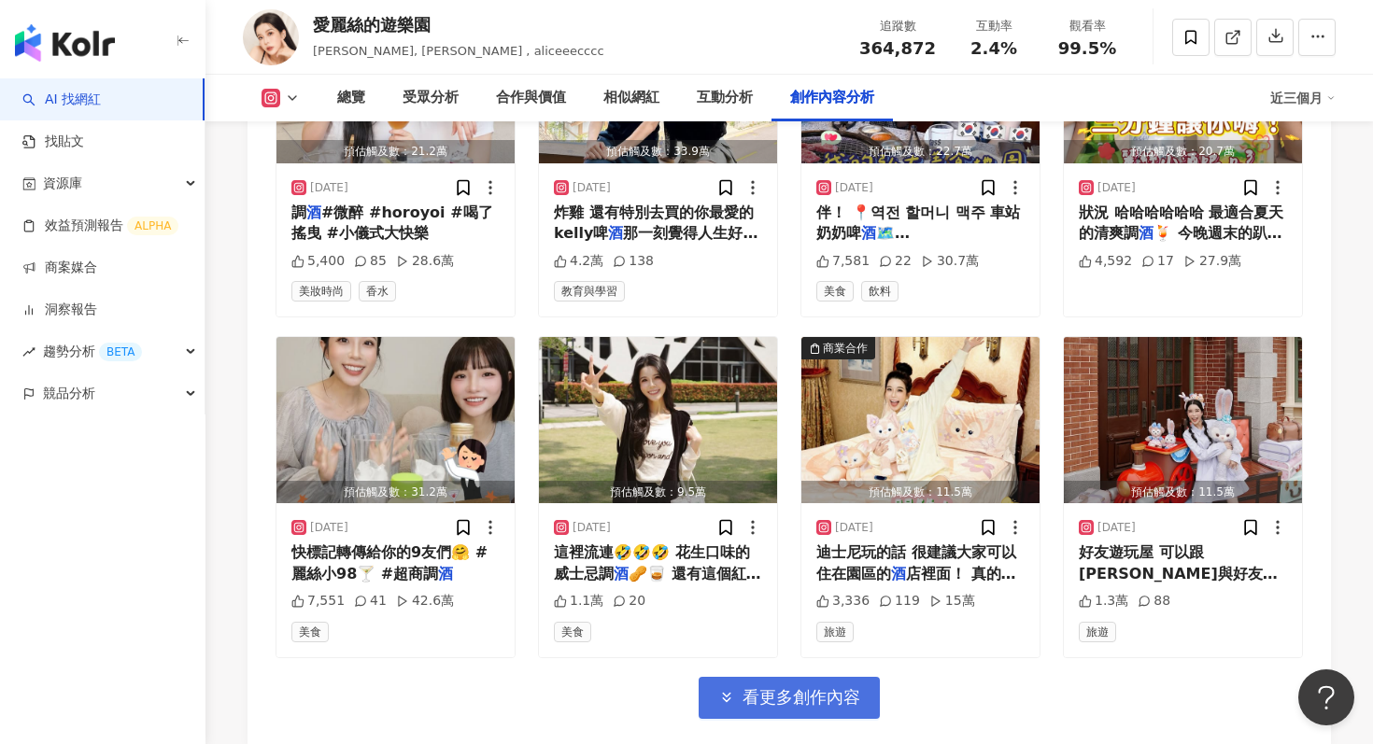
click at [781, 687] on span "看更多創作內容" at bounding box center [802, 697] width 118 height 21
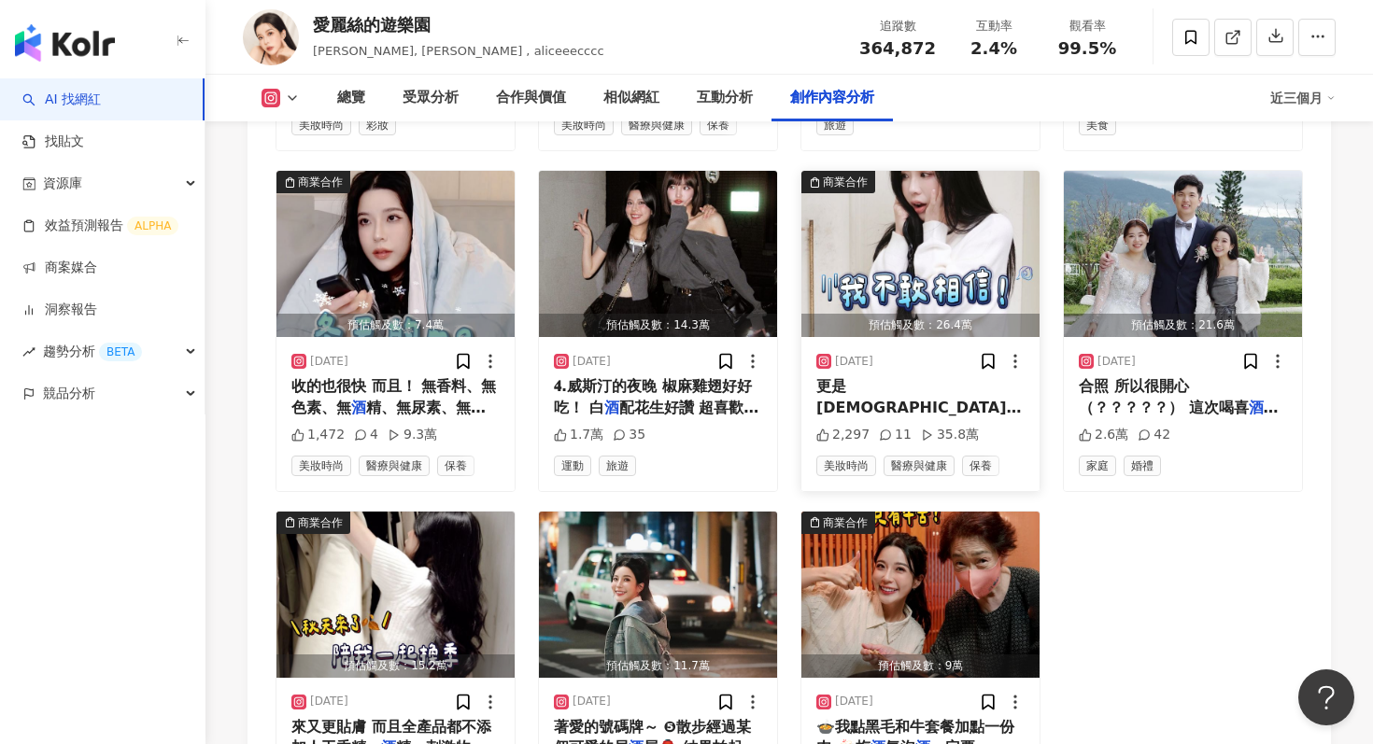
scroll to position [7342, 0]
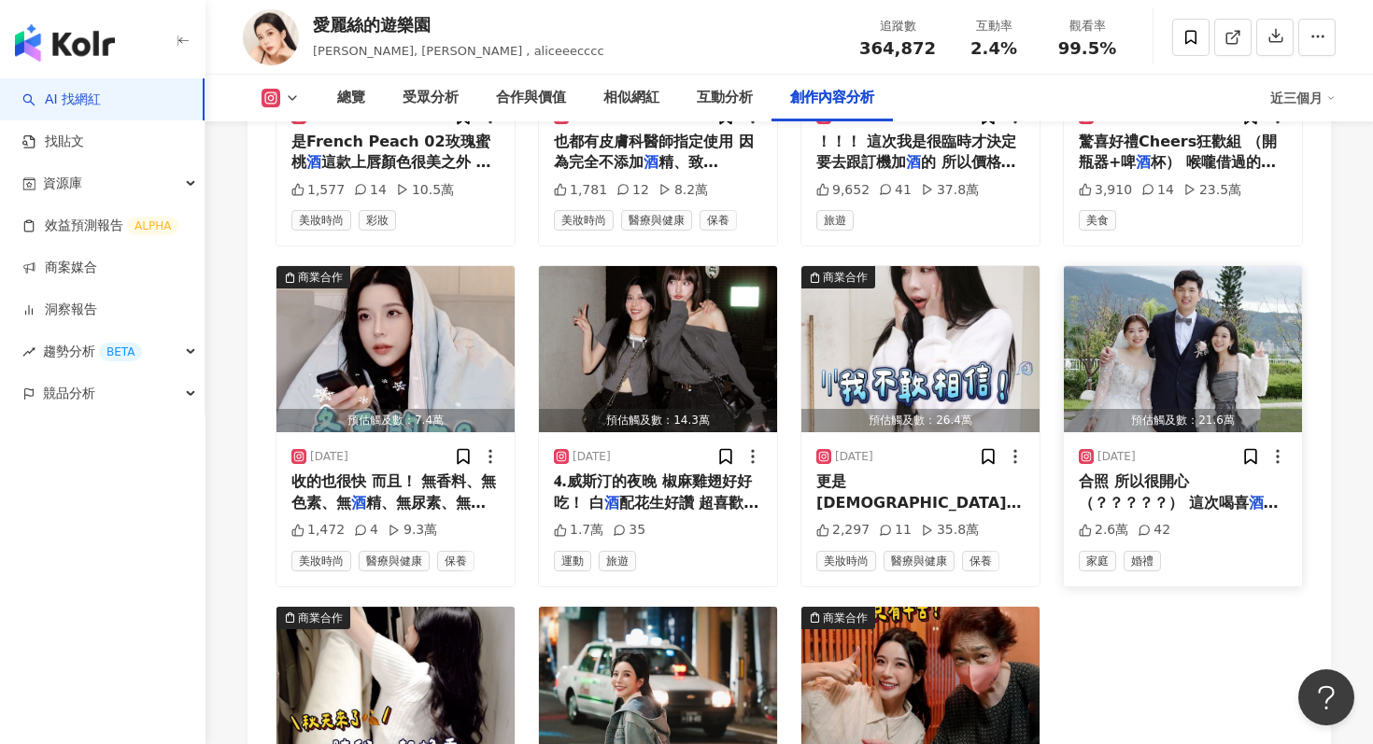
click at [1140, 266] on img "button" at bounding box center [1183, 349] width 238 height 166
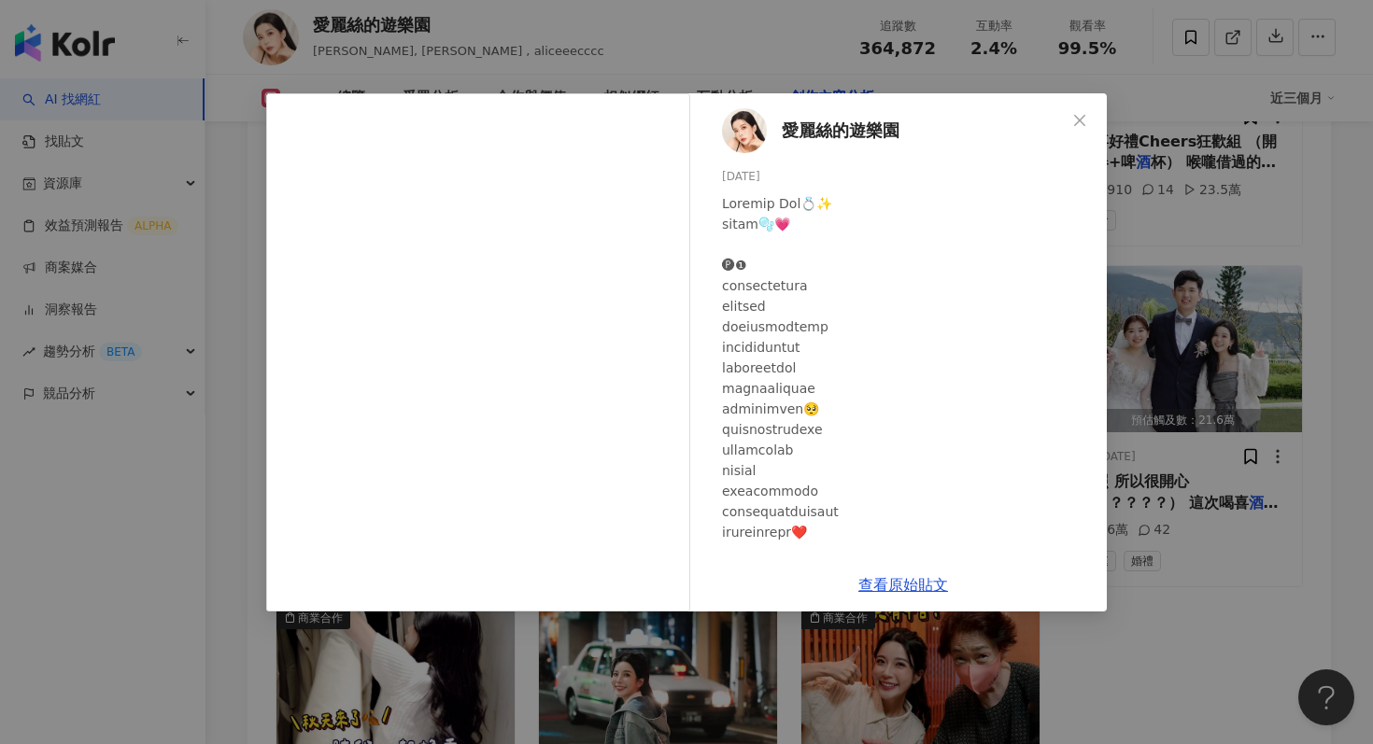
click at [1213, 469] on div "[PERSON_NAME]的遊樂園 [DATE] 2.6萬 42 查看原始貼文" at bounding box center [686, 372] width 1373 height 744
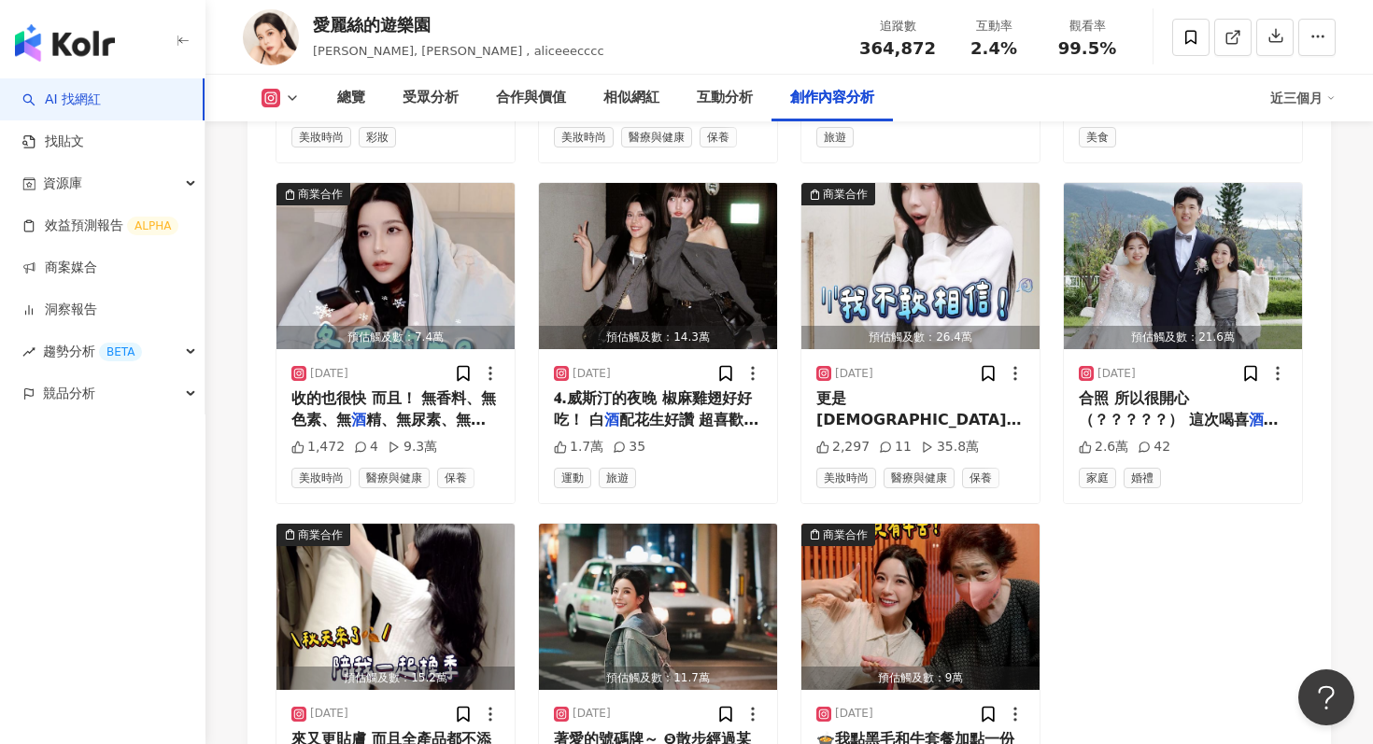
scroll to position [7439, 0]
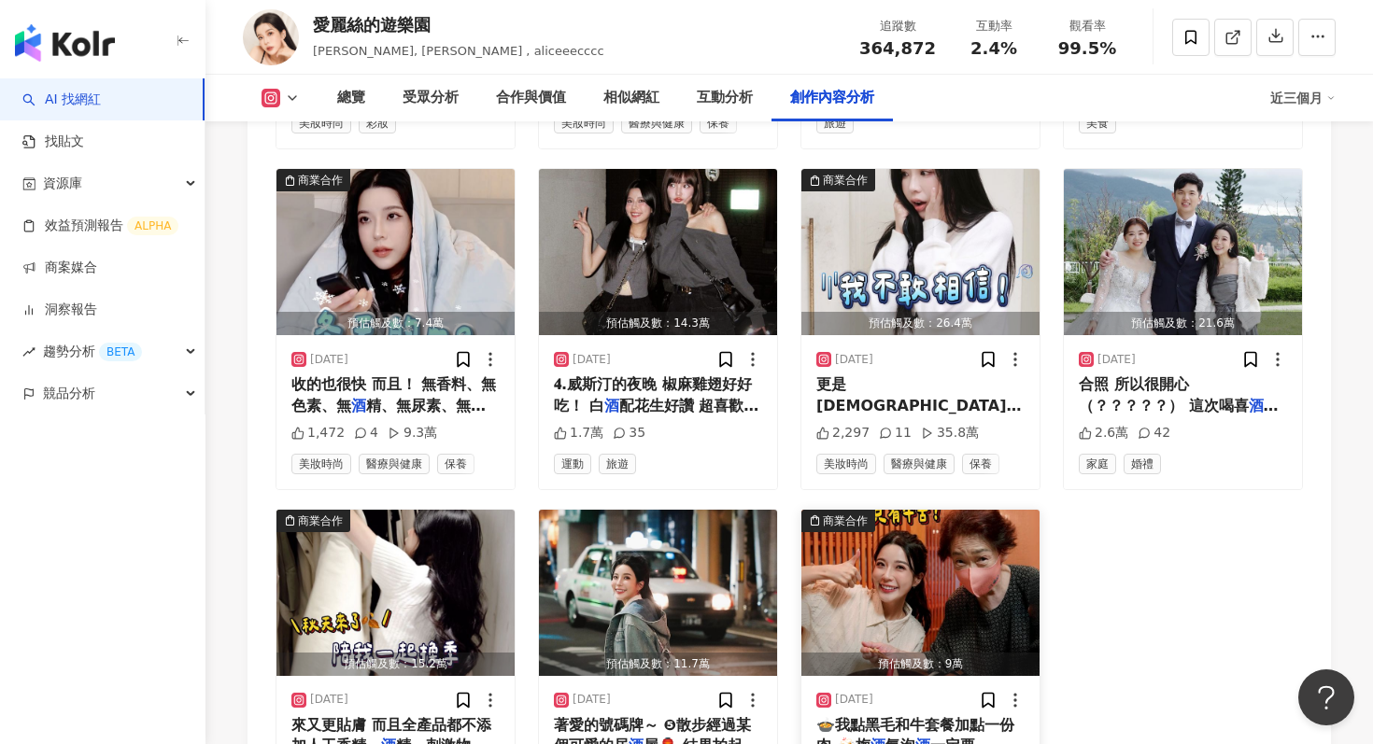
click at [927, 510] on img "button" at bounding box center [920, 593] width 238 height 166
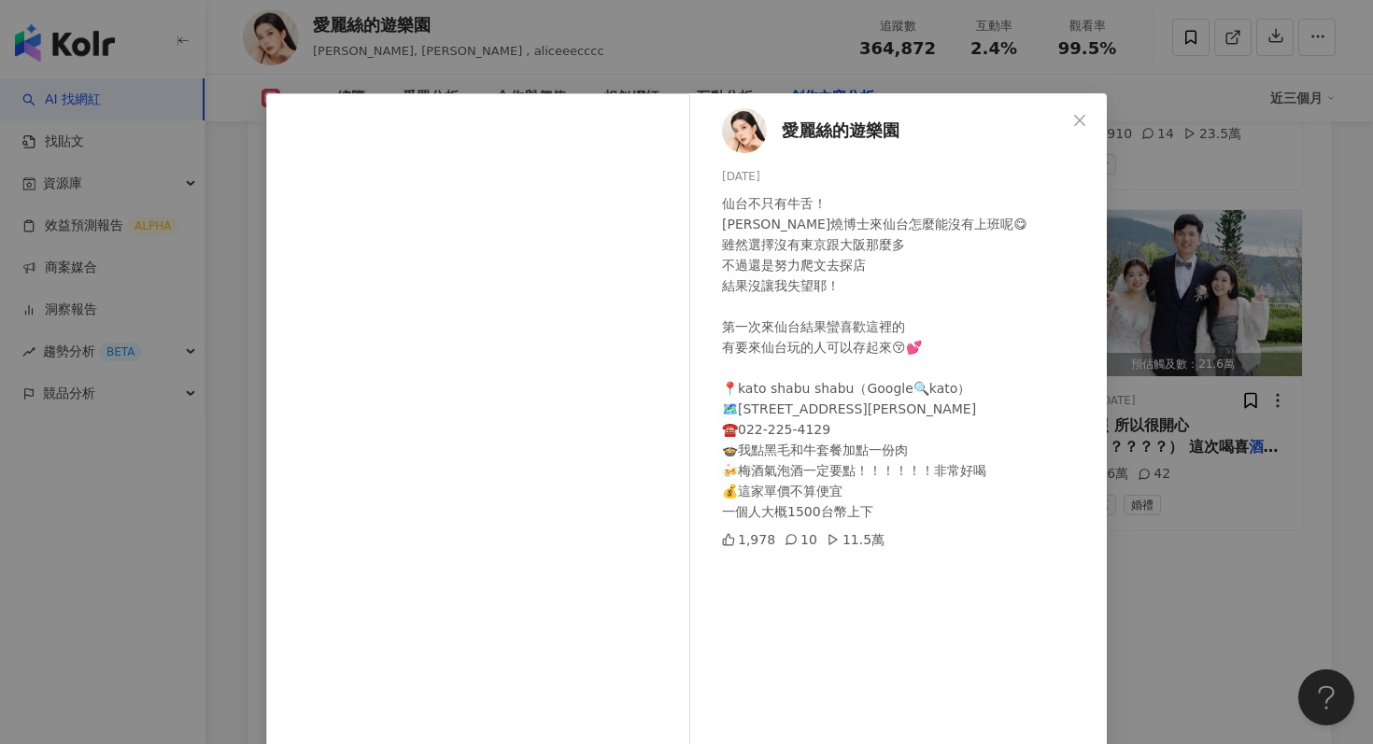
scroll to position [7360, 0]
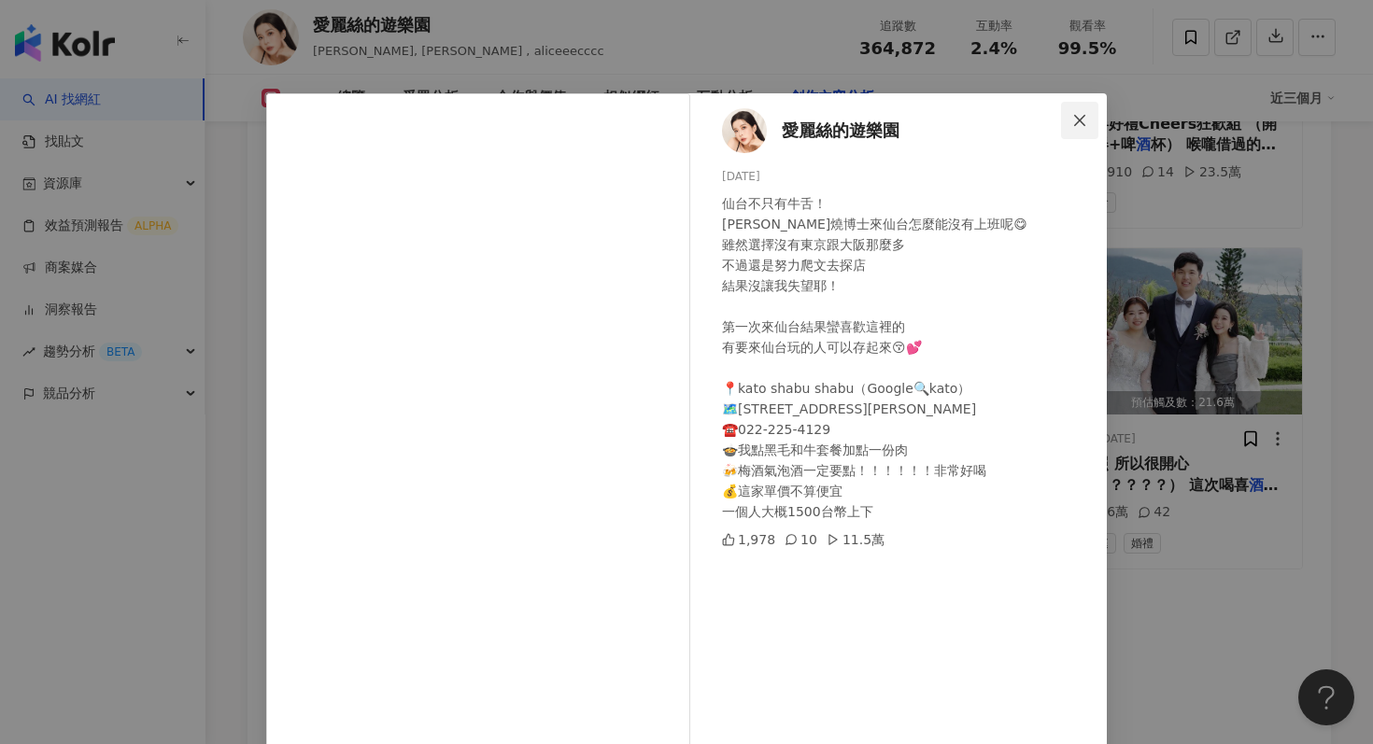
click at [1083, 122] on icon "close" at bounding box center [1079, 119] width 11 height 11
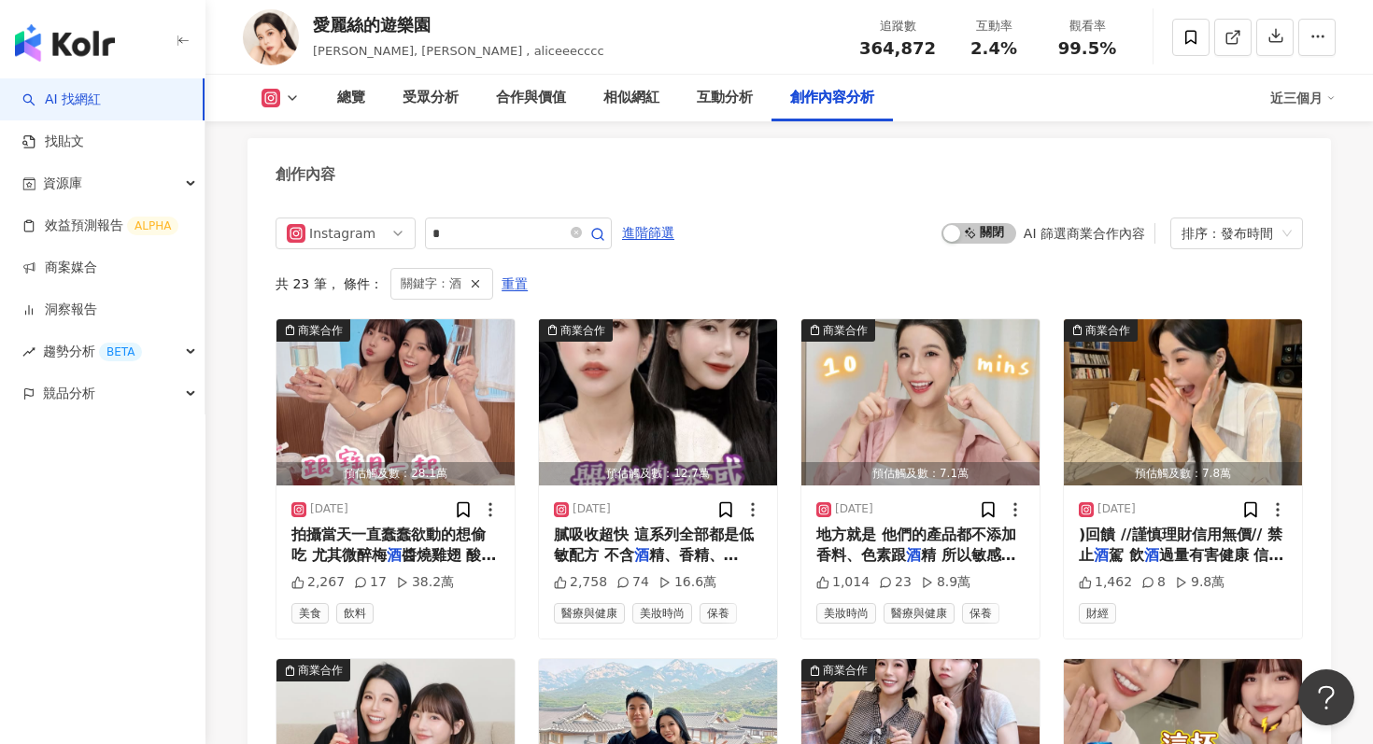
scroll to position [5740, 0]
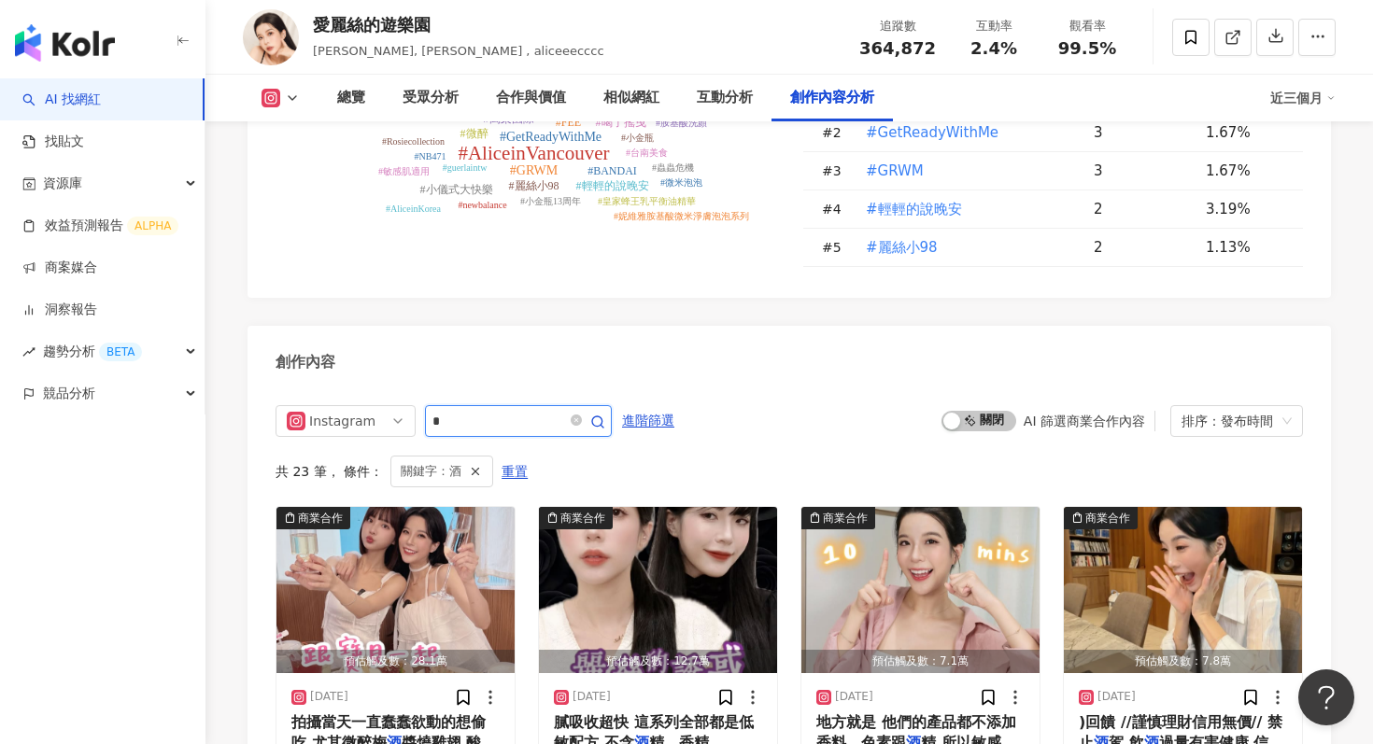
click at [494, 410] on input "*" at bounding box center [497, 421] width 131 height 22
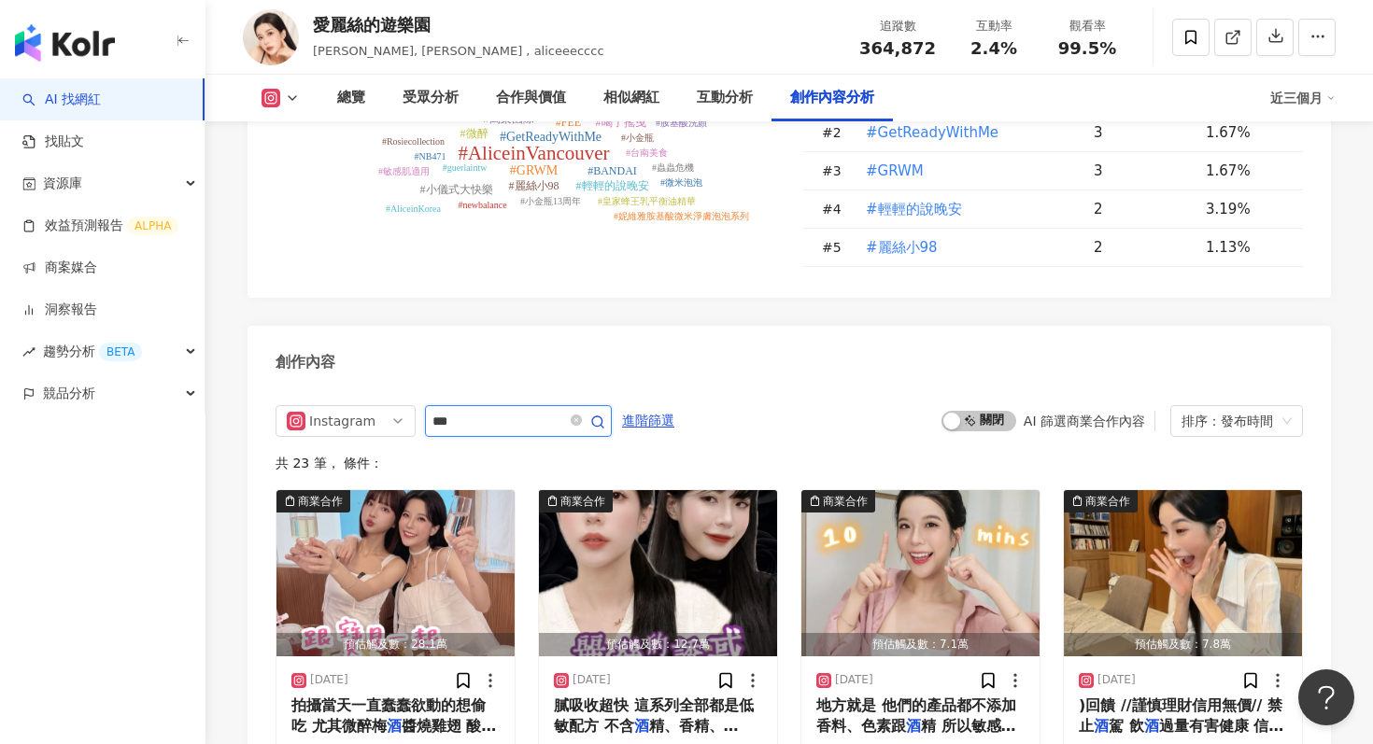
scroll to position [5840, 0]
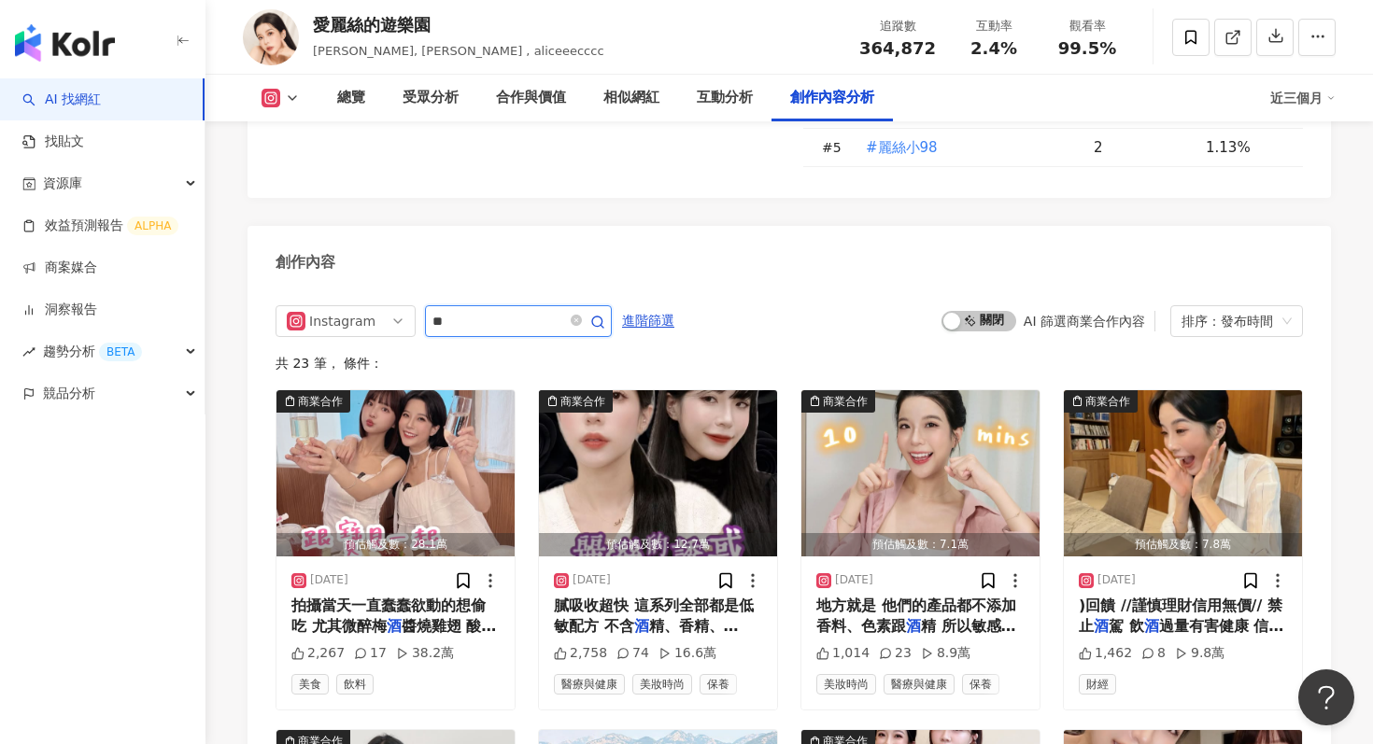
type input "*"
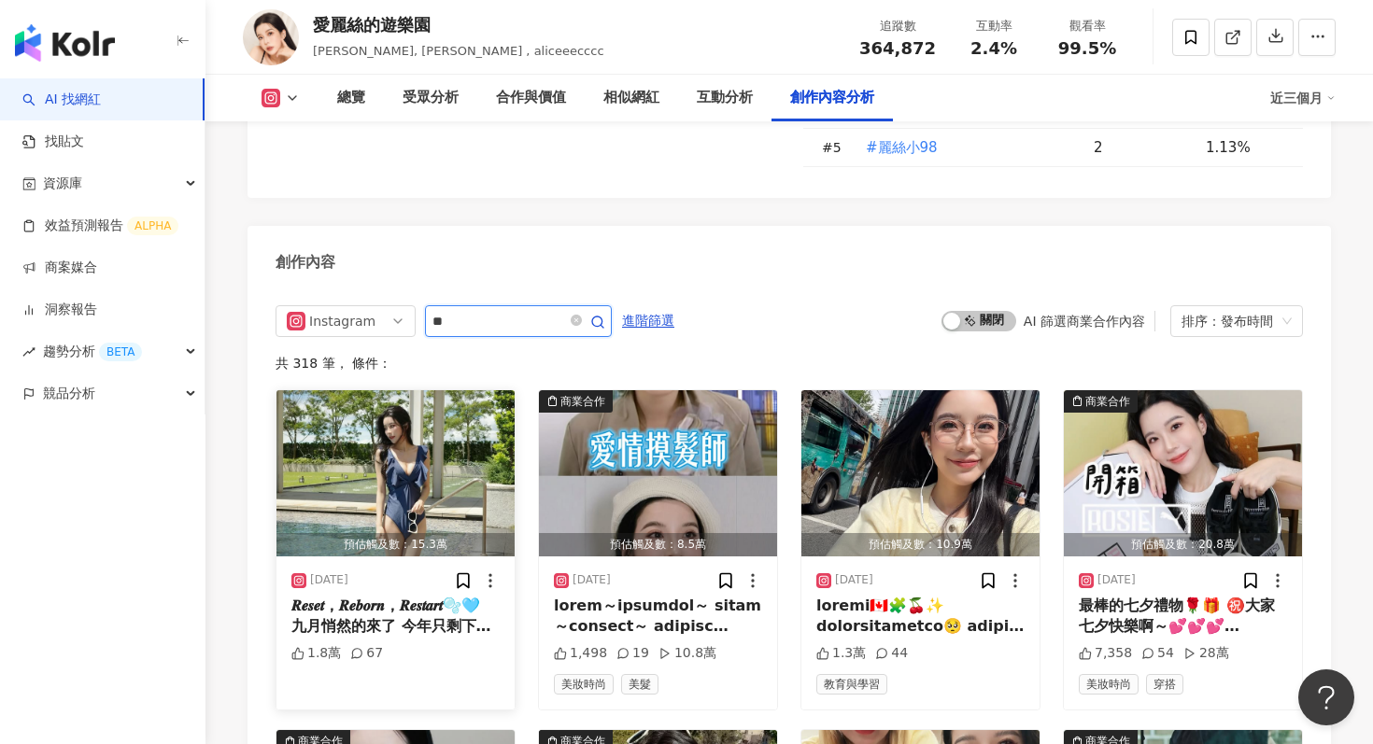
type input "**"
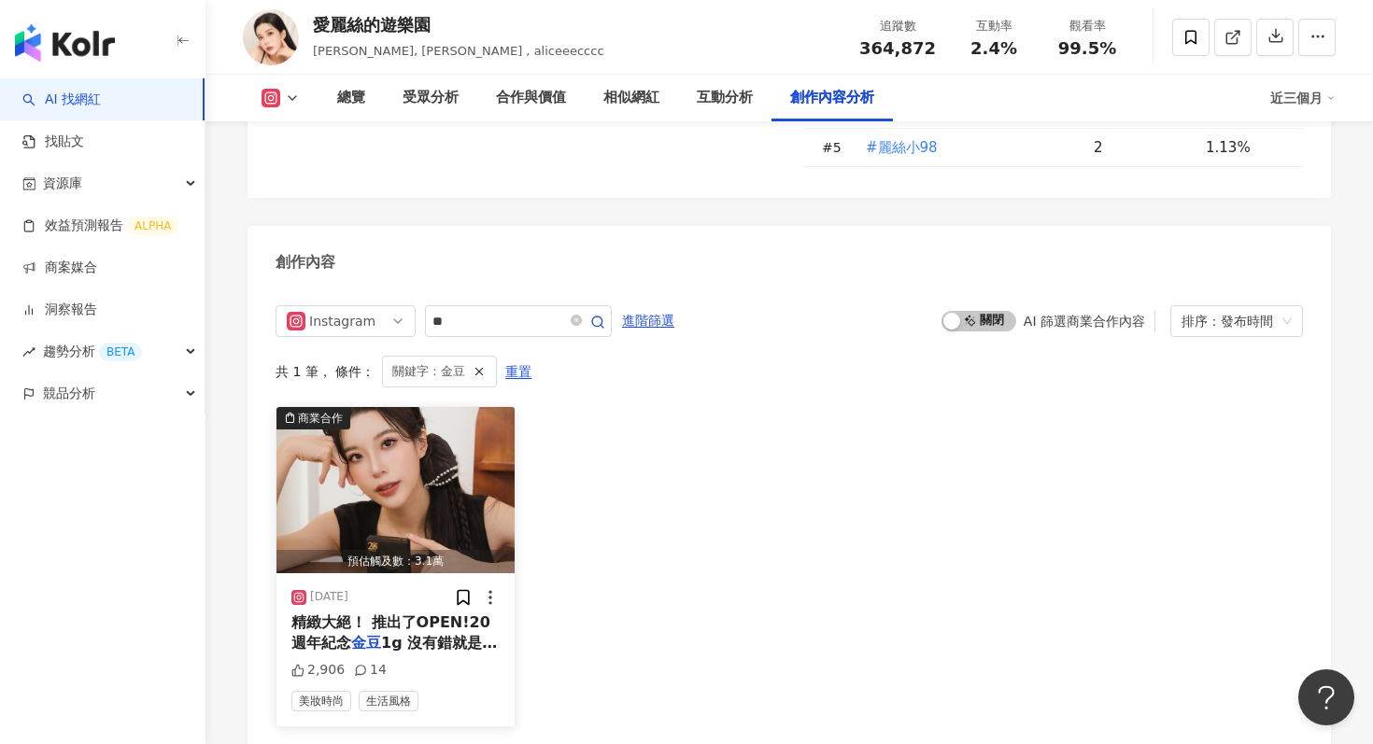
click at [431, 407] on img "button" at bounding box center [395, 490] width 238 height 166
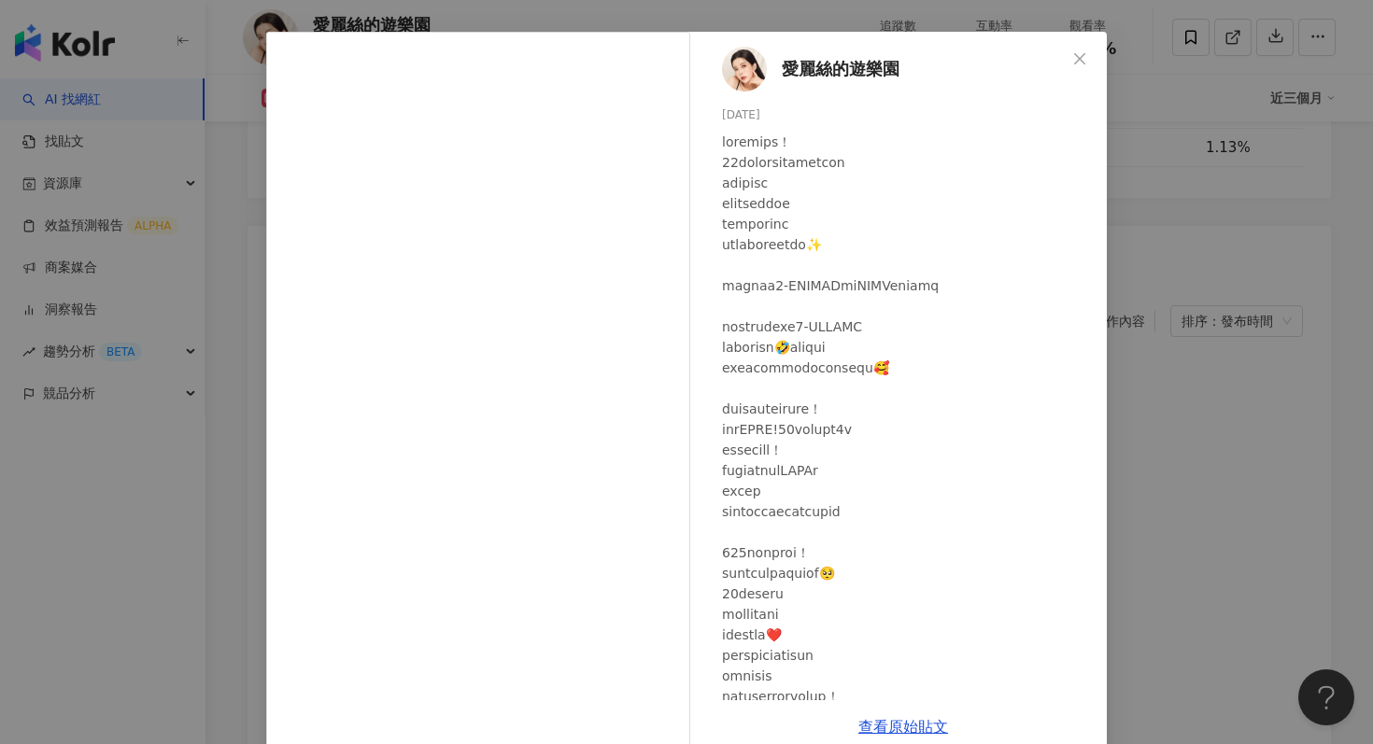
scroll to position [71, 0]
